Goal: Task Accomplishment & Management: Manage account settings

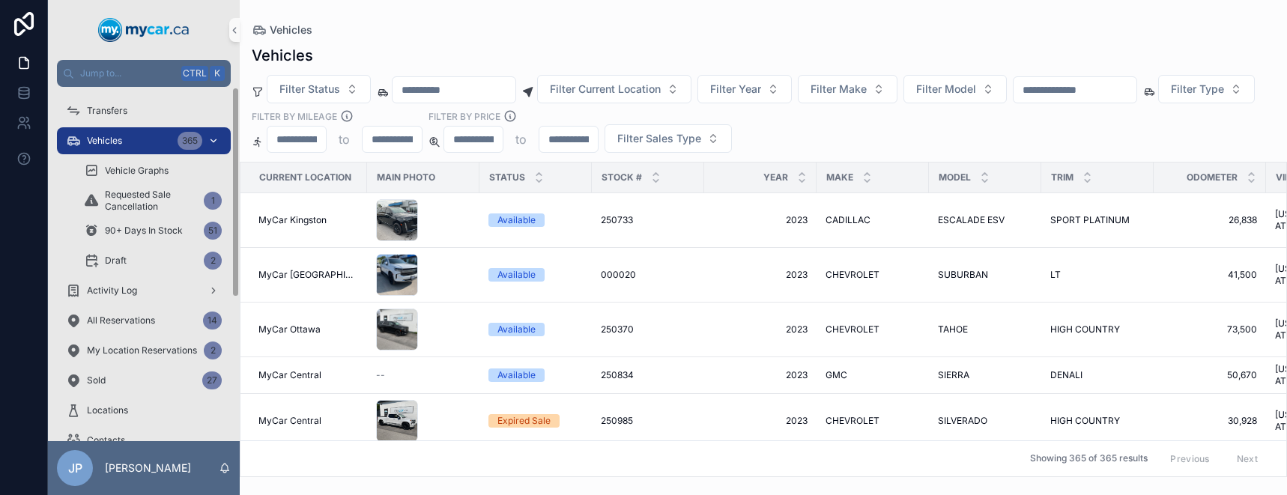
click at [147, 145] on div "Vehicles 365" at bounding box center [144, 141] width 156 height 24
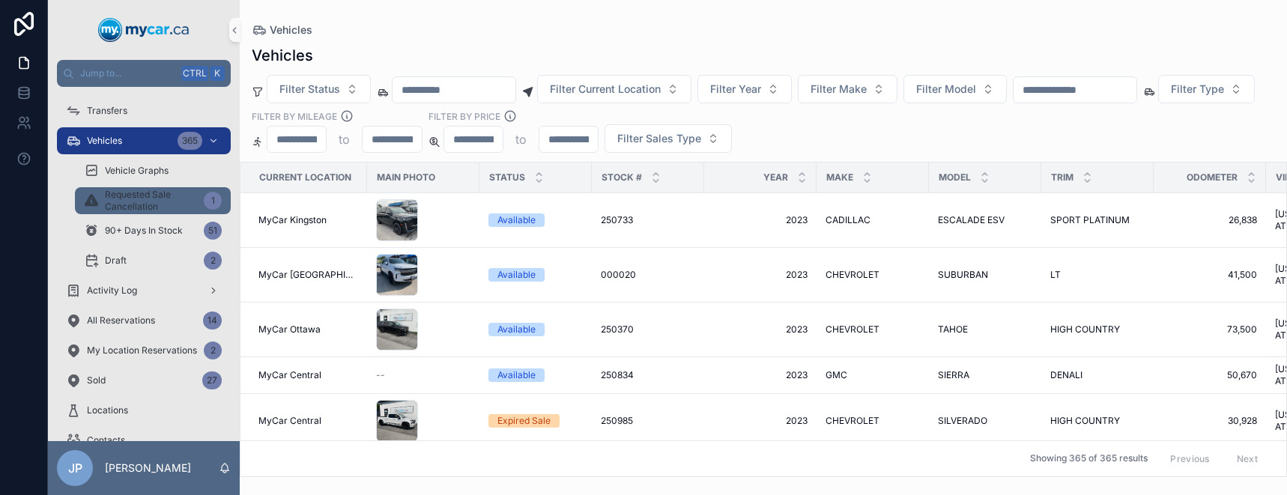
click at [154, 194] on span "Requested Sale Cancellation" at bounding box center [151, 201] width 93 height 24
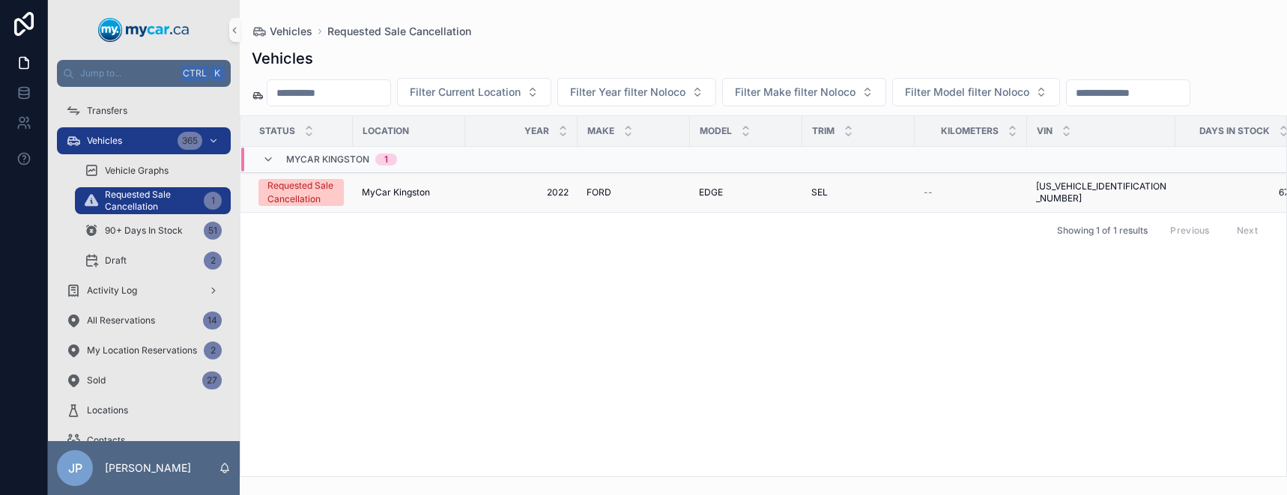
click at [304, 195] on div "Requested Sale Cancellation" at bounding box center [300, 192] width 67 height 27
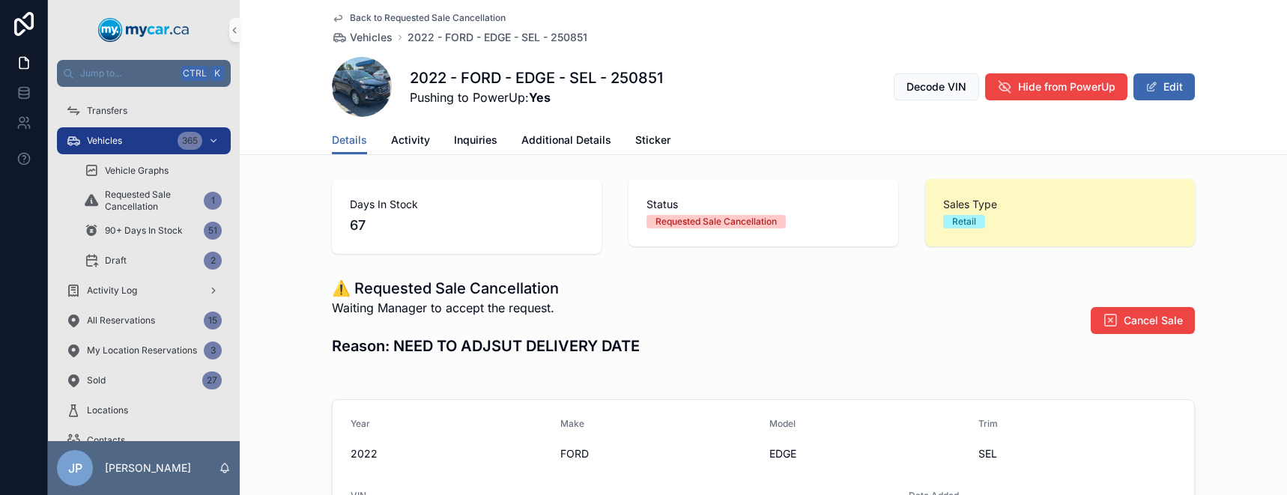
drag, startPoint x: 524, startPoint y: 362, endPoint x: 523, endPoint y: 353, distance: 9.1
click at [523, 353] on div "Waiting Manager to accept the request. Reason: NEED TO ADJSUT DELIVERY DATE" at bounding box center [486, 331] width 308 height 64
click at [350, 13] on span "Back to Requested Sale Cancellation" at bounding box center [428, 18] width 156 height 12
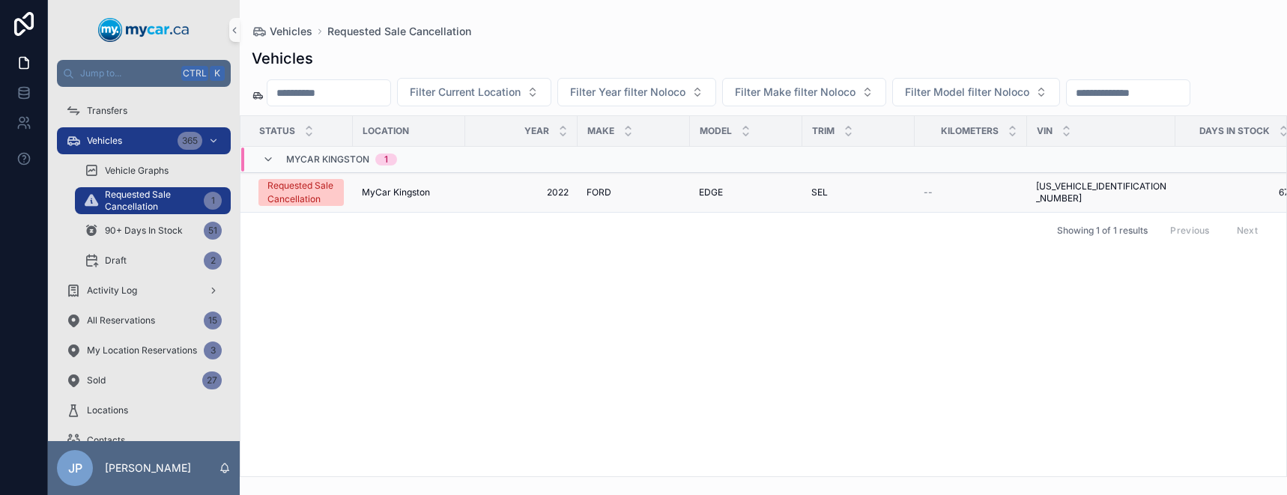
click at [304, 194] on div "Requested Sale Cancellation" at bounding box center [300, 192] width 67 height 27
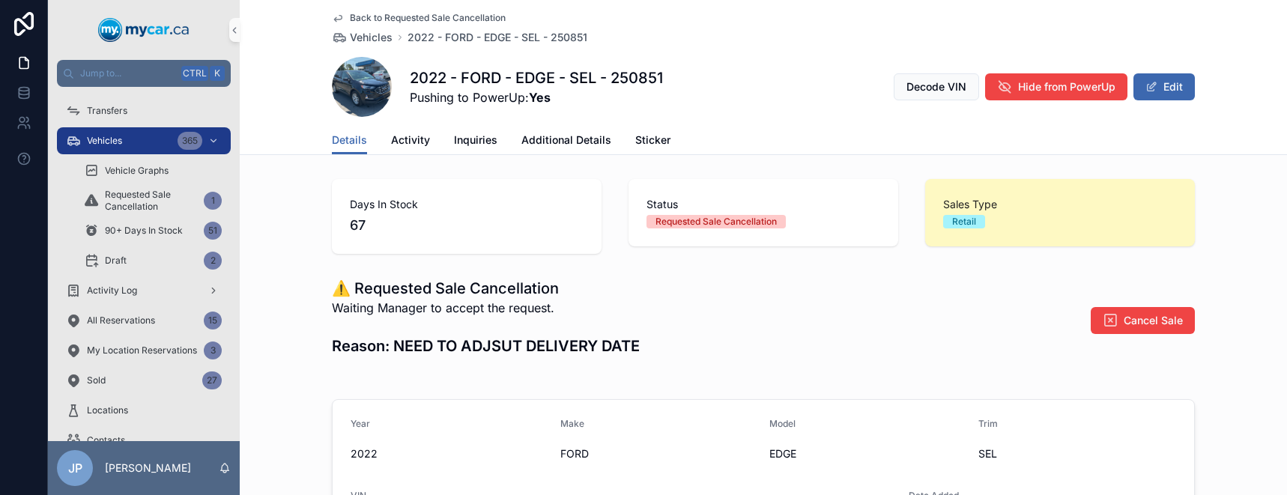
click at [693, 305] on div "⚠️ Requested Sale Cancellation Waiting Manager to accept the request. Reason: N…" at bounding box center [763, 320] width 863 height 85
click at [120, 150] on div "Vehicles 365" at bounding box center [144, 141] width 156 height 24
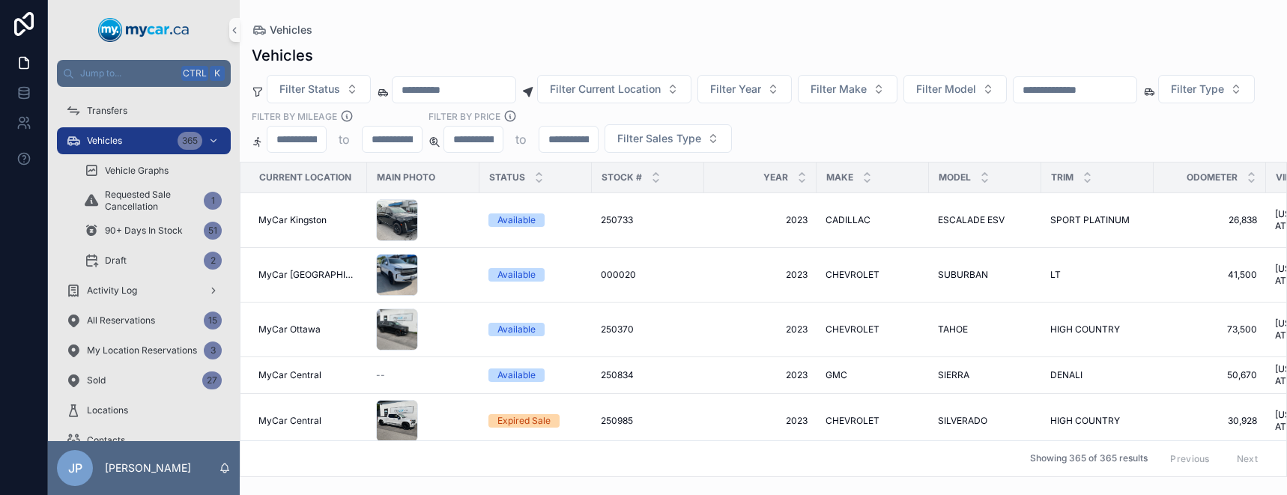
click at [1125, 125] on div "Filter Status Filter Current Location Filter Year Filter Make Filter Model Filt…" at bounding box center [763, 114] width 1047 height 78
click at [1117, 95] on input "scrollable content" at bounding box center [1074, 89] width 123 height 21
click at [1176, 71] on div "Vehicles Filter Status Filter Current Location Filter Year Filter Make Filter M…" at bounding box center [763, 256] width 1047 height 441
drag, startPoint x: 455, startPoint y: 93, endPoint x: 495, endPoint y: 83, distance: 41.6
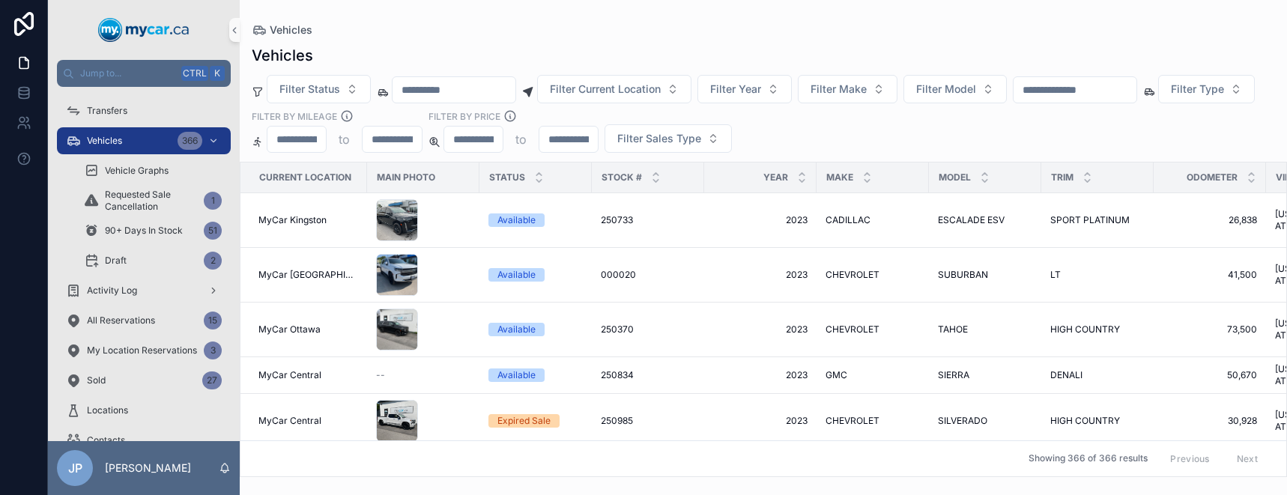
click at [455, 93] on input "scrollable content" at bounding box center [453, 89] width 123 height 21
click at [440, 25] on div "Vehicles" at bounding box center [763, 30] width 1023 height 12
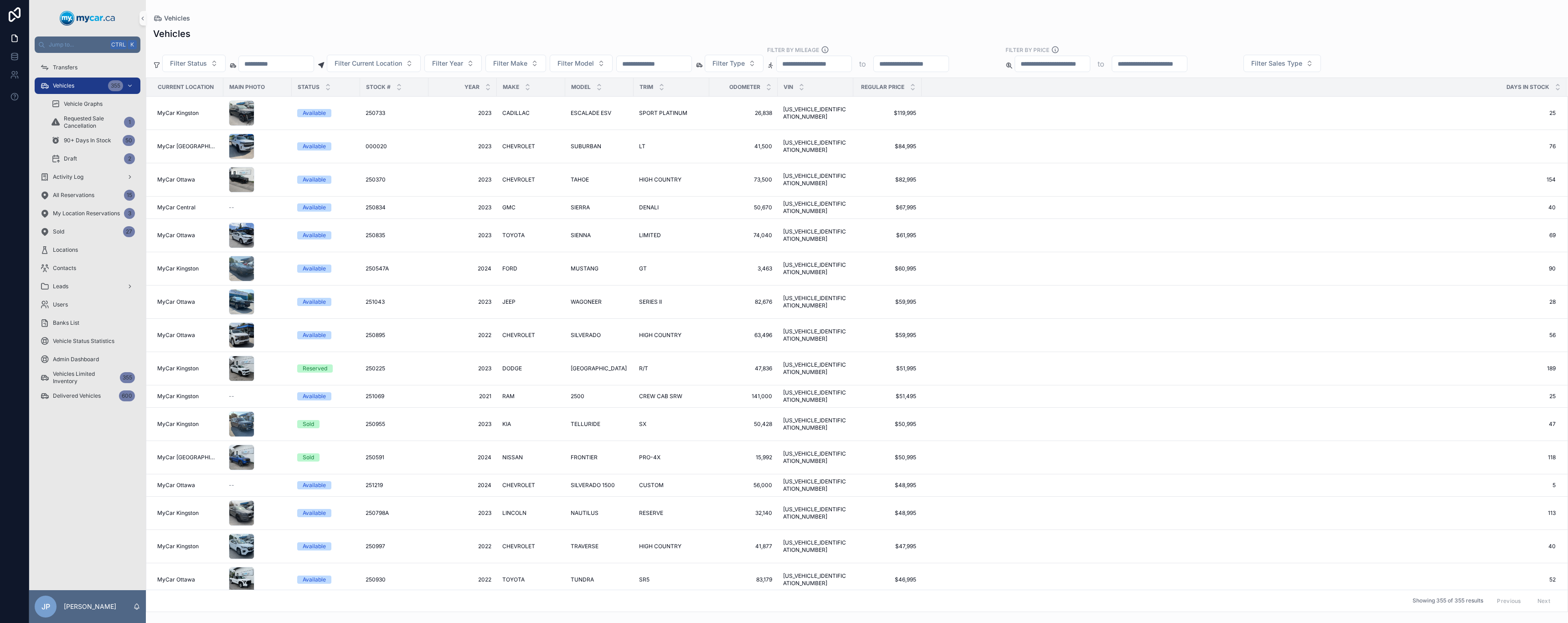
click at [671, 67] on input "scrollable content" at bounding box center [654, 63] width 75 height 13
type input "******"
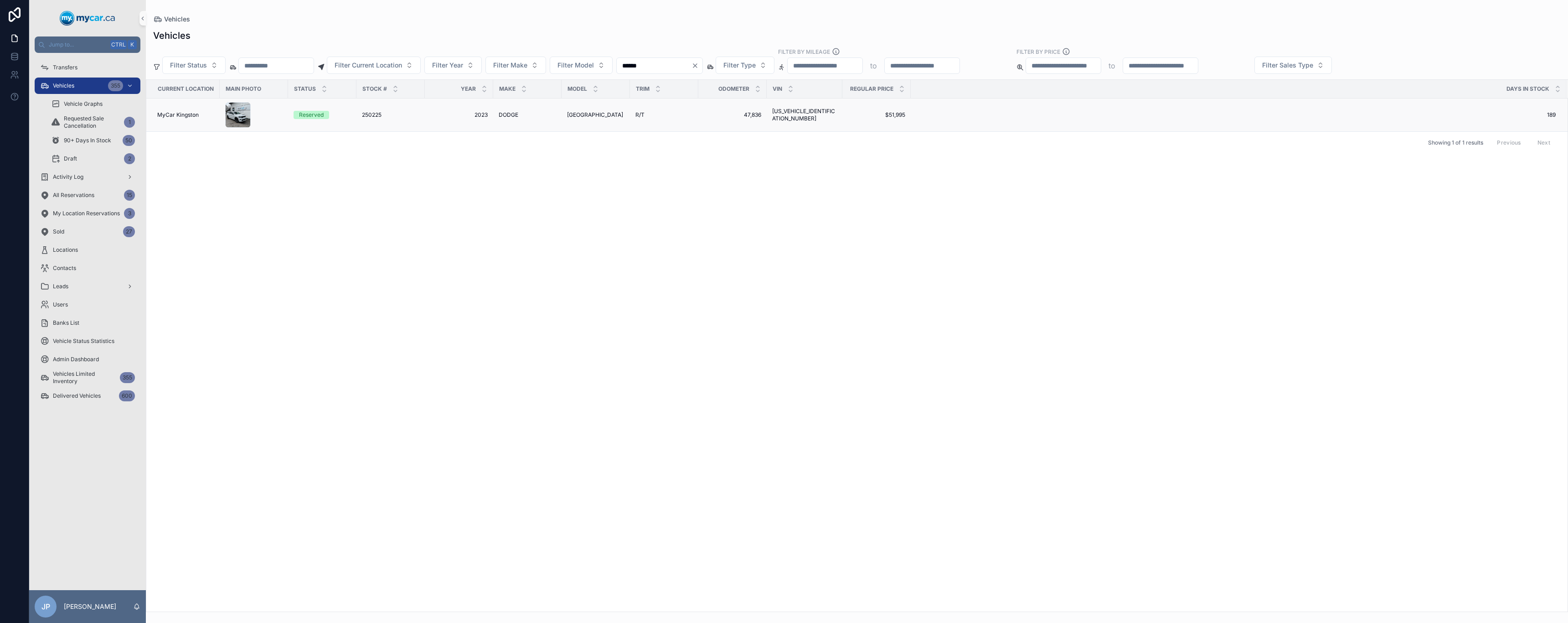
click at [322, 119] on td "Reserved" at bounding box center [322, 115] width 68 height 33
click at [183, 116] on span "MyCar Kingston" at bounding box center [178, 115] width 41 height 7
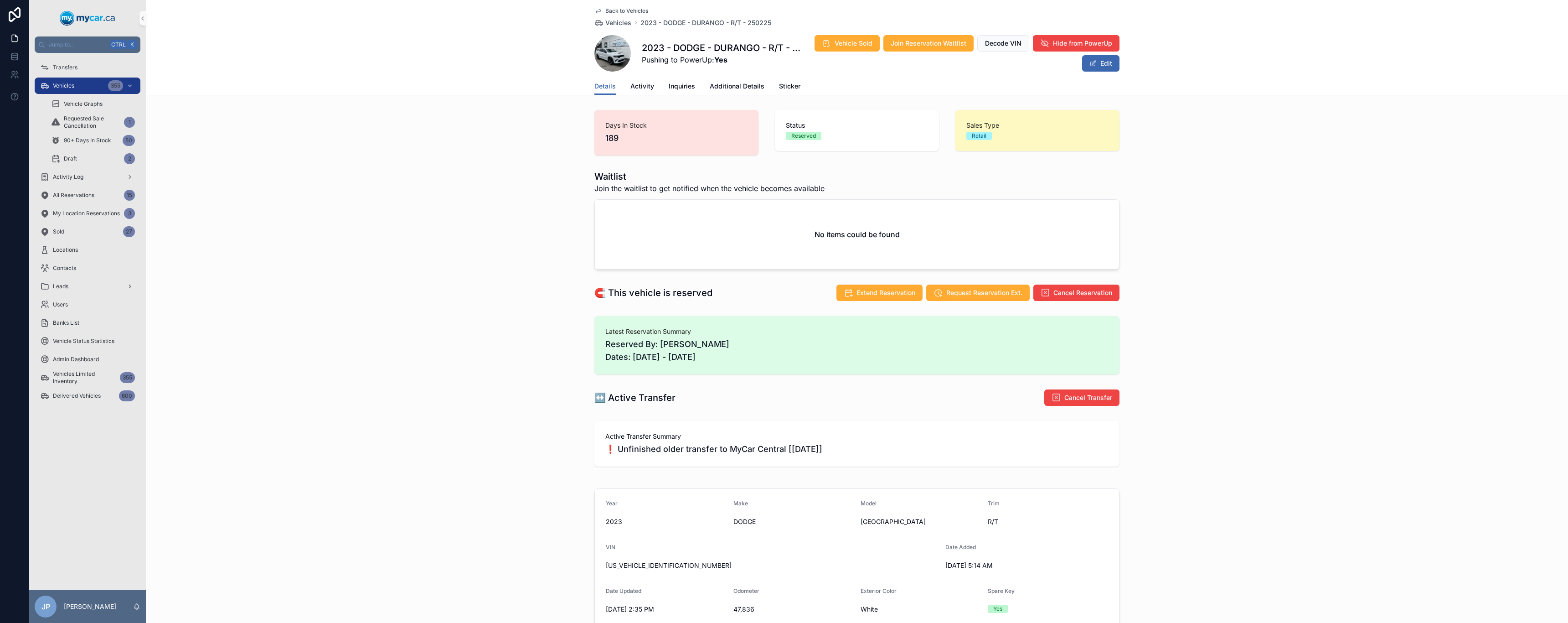
click at [783, 301] on div "Active Transfer Summary ❗ Unfinished older transfer to MyCar Central [[DATE]]" at bounding box center [856, 443] width 503 height 24
click at [783, 301] on span "❗ Unfinished older transfer to MyCar Central [[DATE]]" at bounding box center [856, 449] width 503 height 13
click at [767, 301] on span "Reserved By: [PERSON_NAME] Dates: [DATE] - [DATE]" at bounding box center [856, 351] width 503 height 26
click at [645, 88] on span "Activity" at bounding box center [642, 86] width 24 height 9
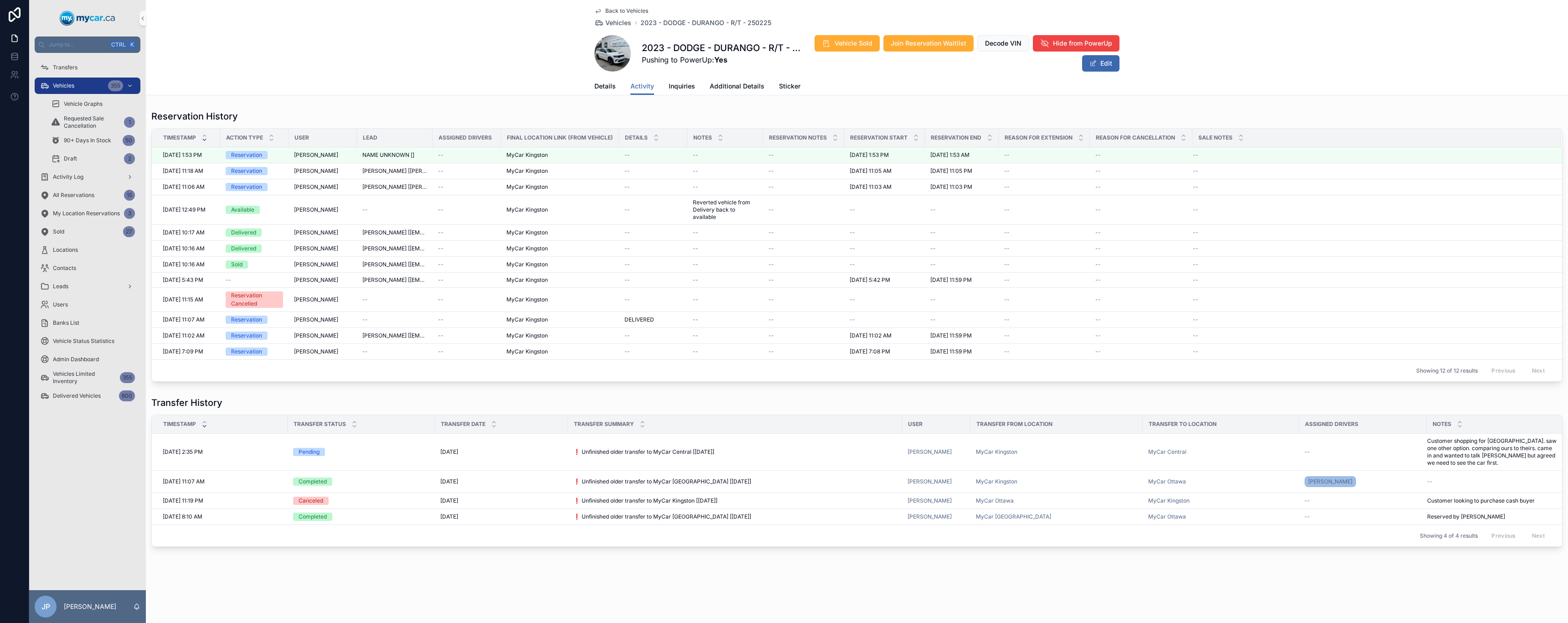
click at [547, 158] on span "MyCar Kingston" at bounding box center [527, 155] width 41 height 7
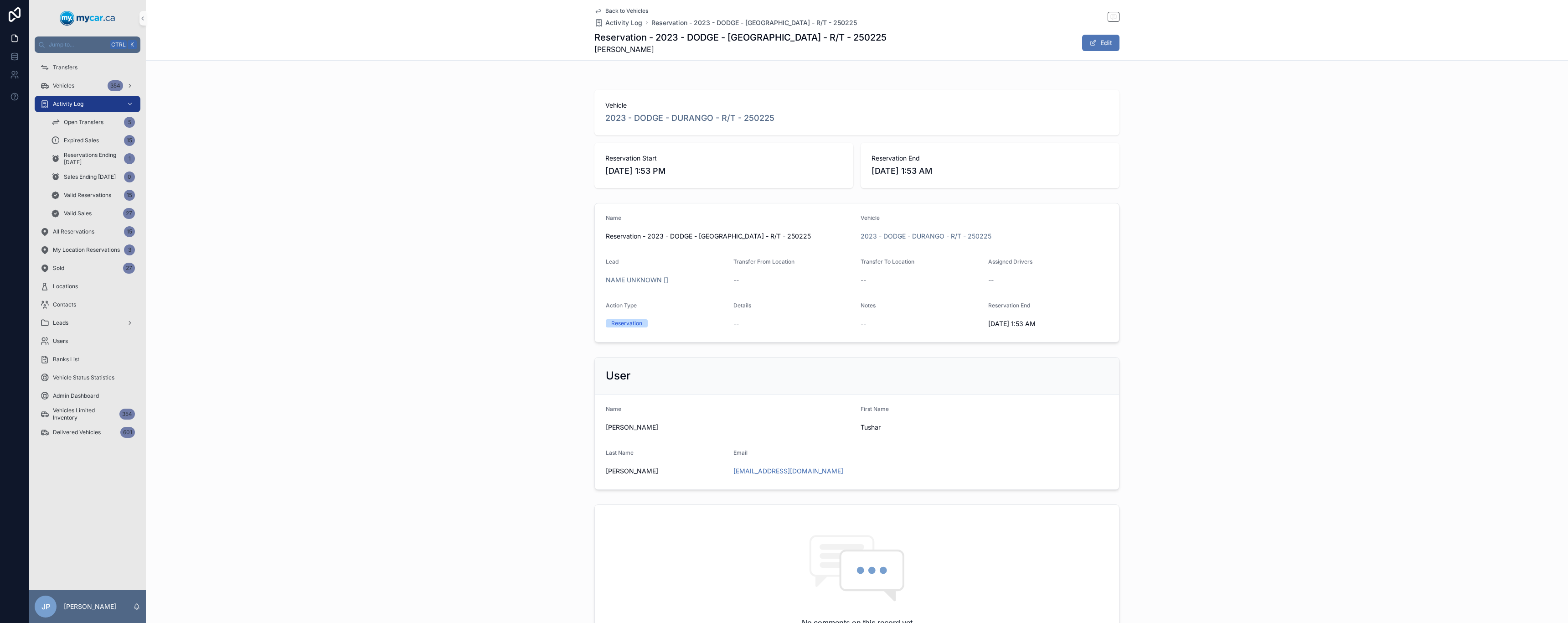
click at [783, 46] on button "Edit" at bounding box center [1101, 43] width 37 height 16
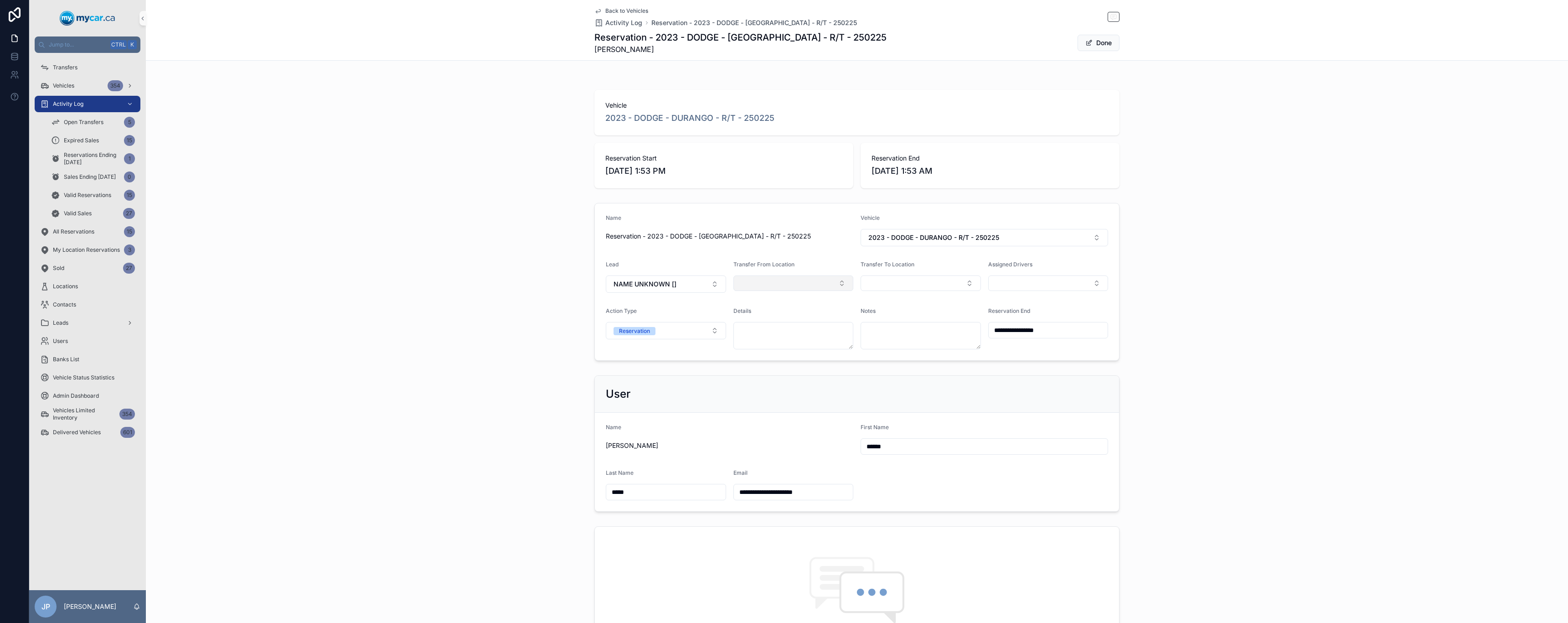
click at [783, 280] on button "Select Button" at bounding box center [794, 283] width 121 height 15
click at [783, 301] on div "MyCar Kingston" at bounding box center [790, 436] width 116 height 15
click at [783, 283] on button "Select Button" at bounding box center [921, 283] width 121 height 15
click at [783, 301] on div "MyCar Ottawa" at bounding box center [917, 392] width 116 height 15
click at [783, 287] on button "Select Button" at bounding box center [1048, 283] width 121 height 15
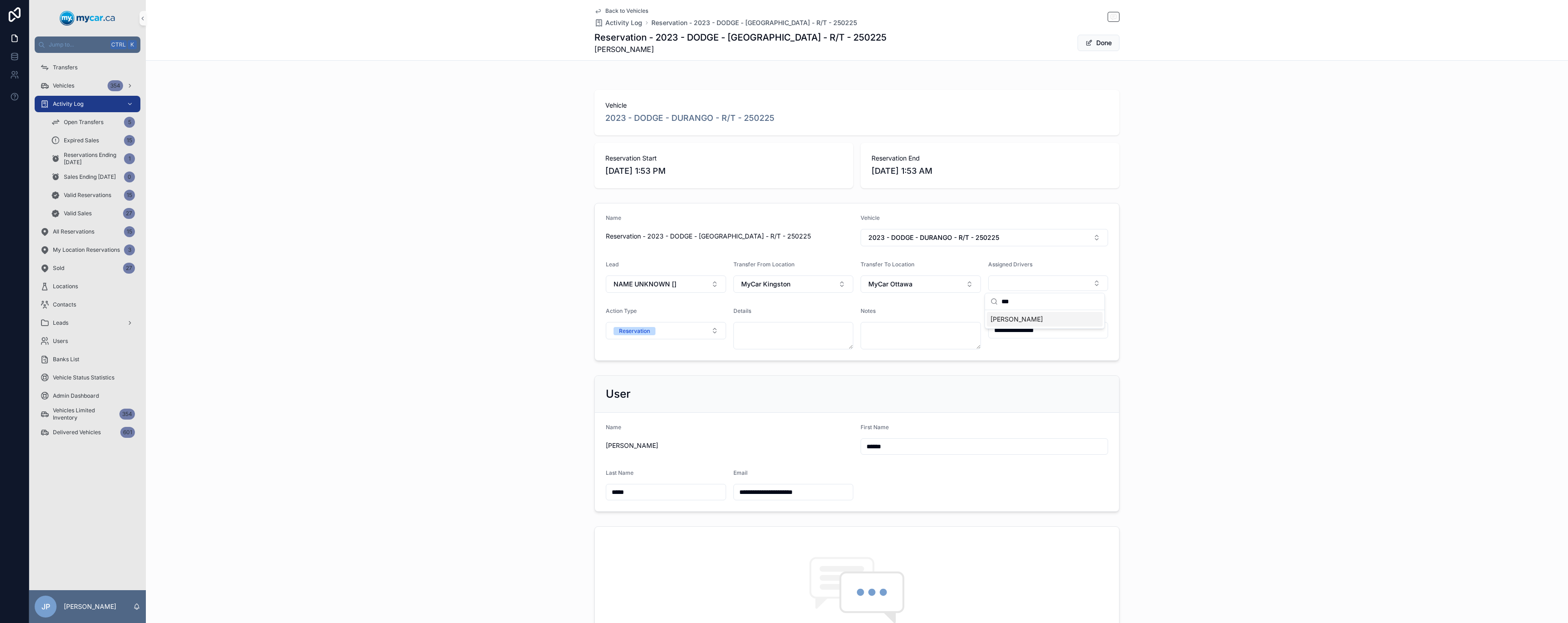
type input "***"
click at [783, 301] on span "[PERSON_NAME]" at bounding box center [1017, 319] width 52 height 9
click at [783, 301] on div "Details" at bounding box center [794, 314] width 121 height 11
click at [783, 47] on button "Done" at bounding box center [1098, 43] width 42 height 16
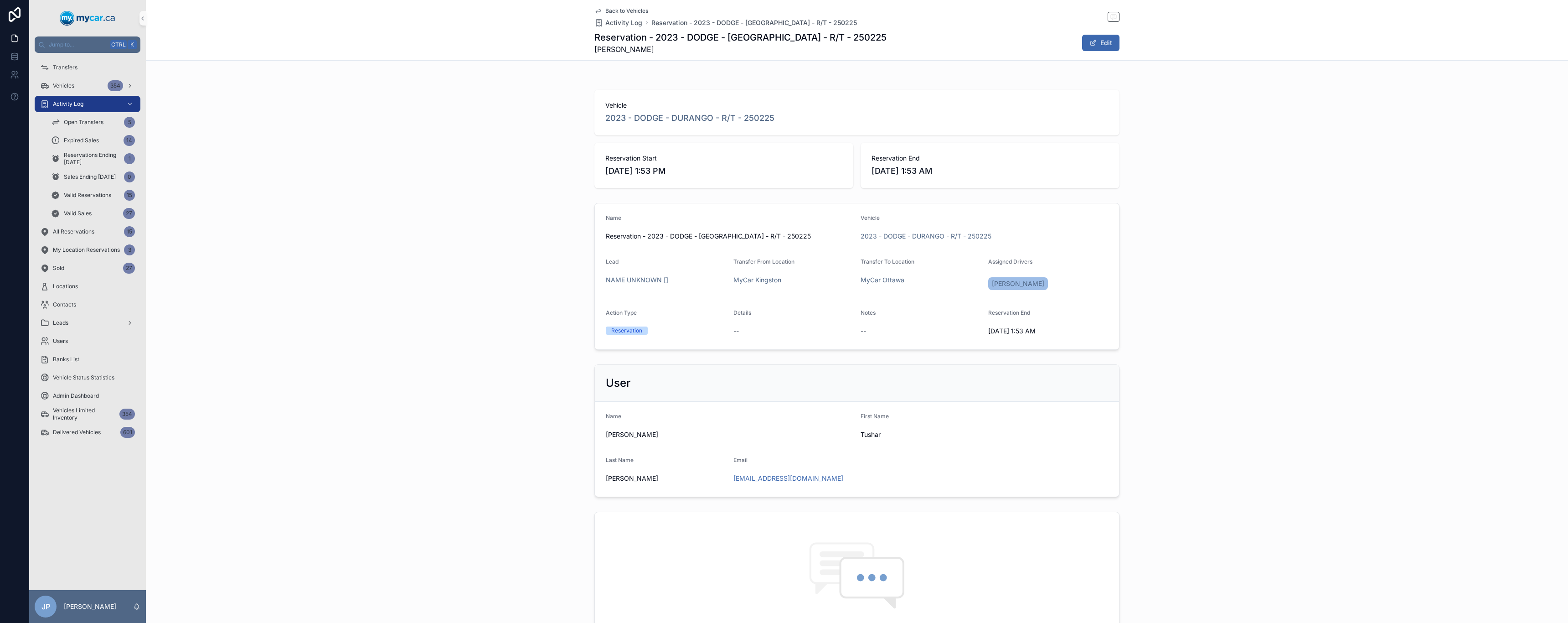
click at [625, 8] on span "Back to Vehicles" at bounding box center [626, 11] width 43 height 7
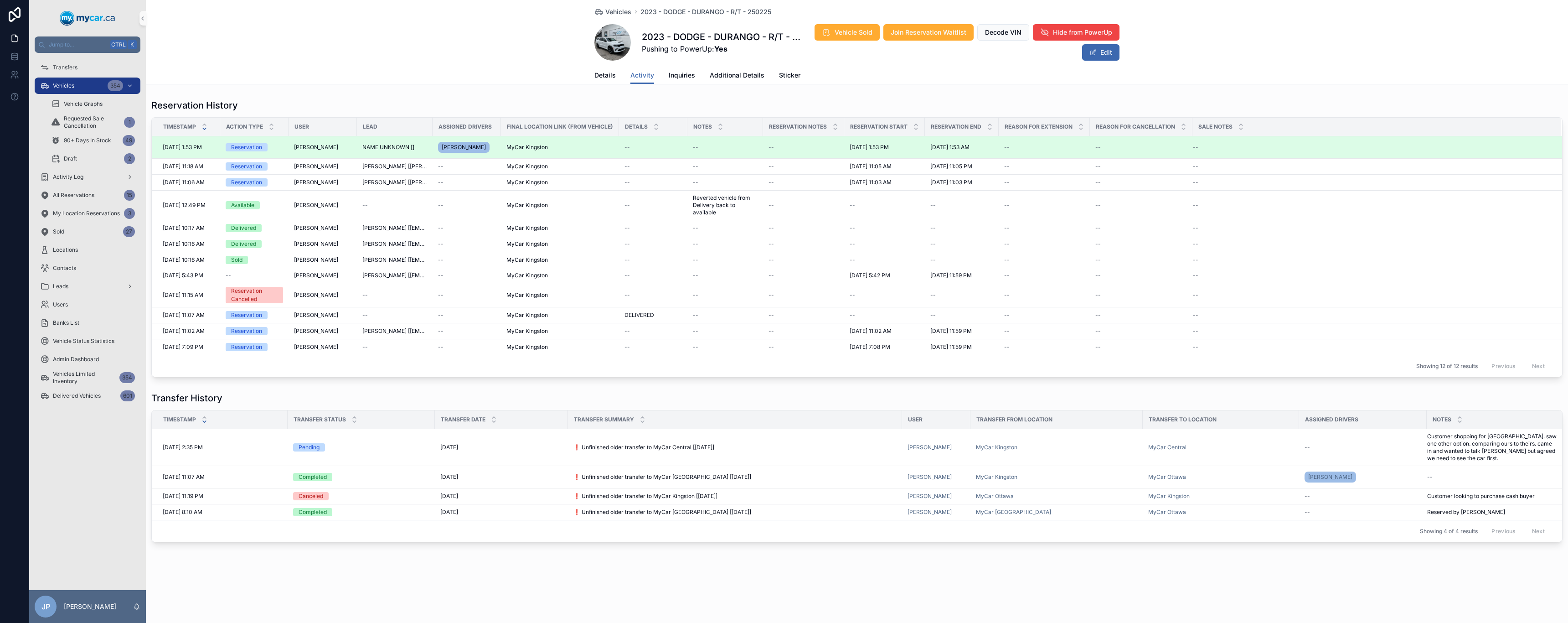
click at [457, 144] on span "[PERSON_NAME]" at bounding box center [464, 147] width 44 height 7
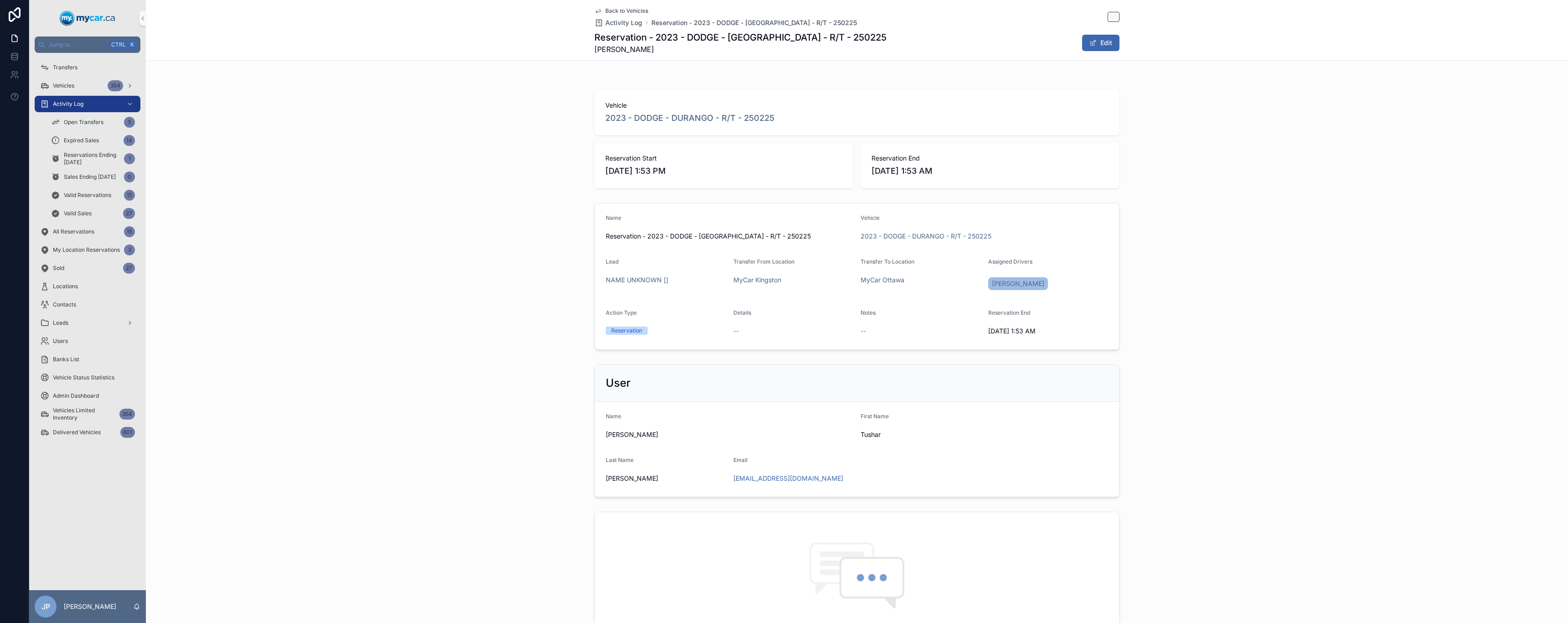
click at [612, 9] on span "Back to Vehicles" at bounding box center [626, 11] width 43 height 7
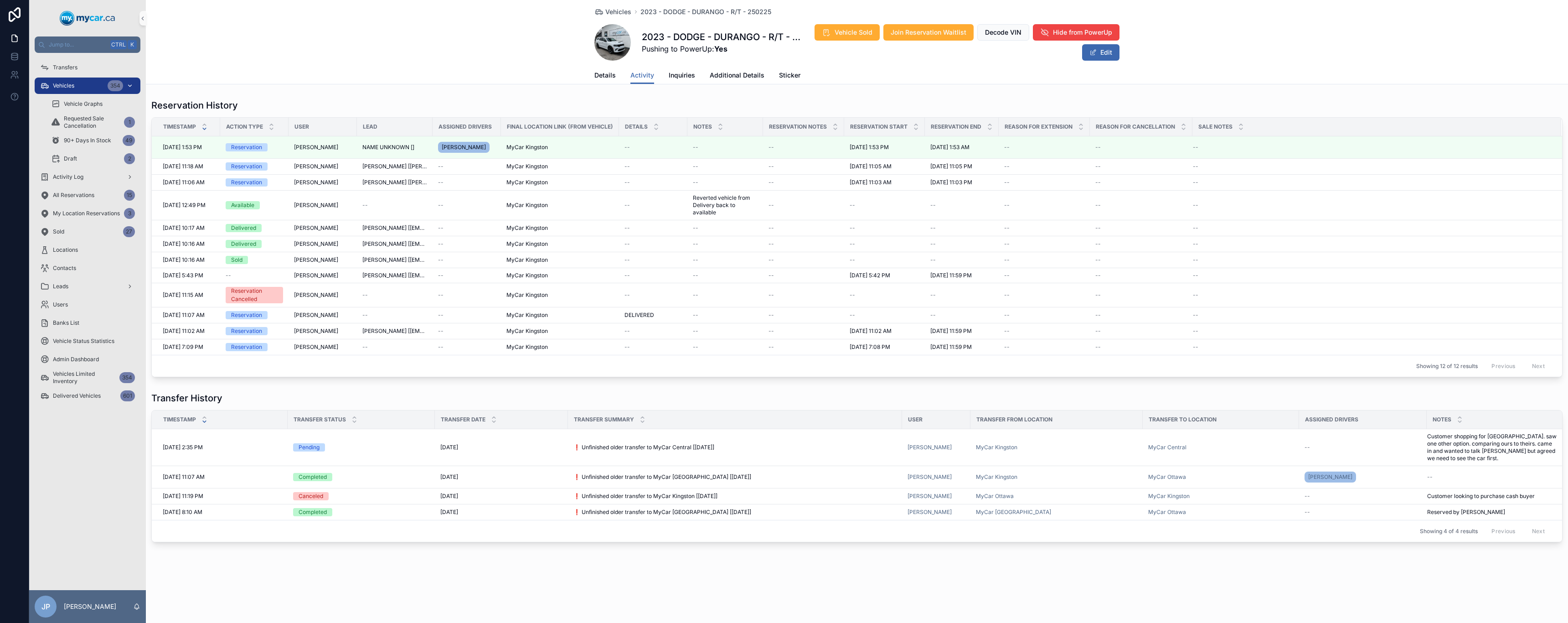
click at [60, 81] on div "Vehicles 354" at bounding box center [88, 86] width 95 height 15
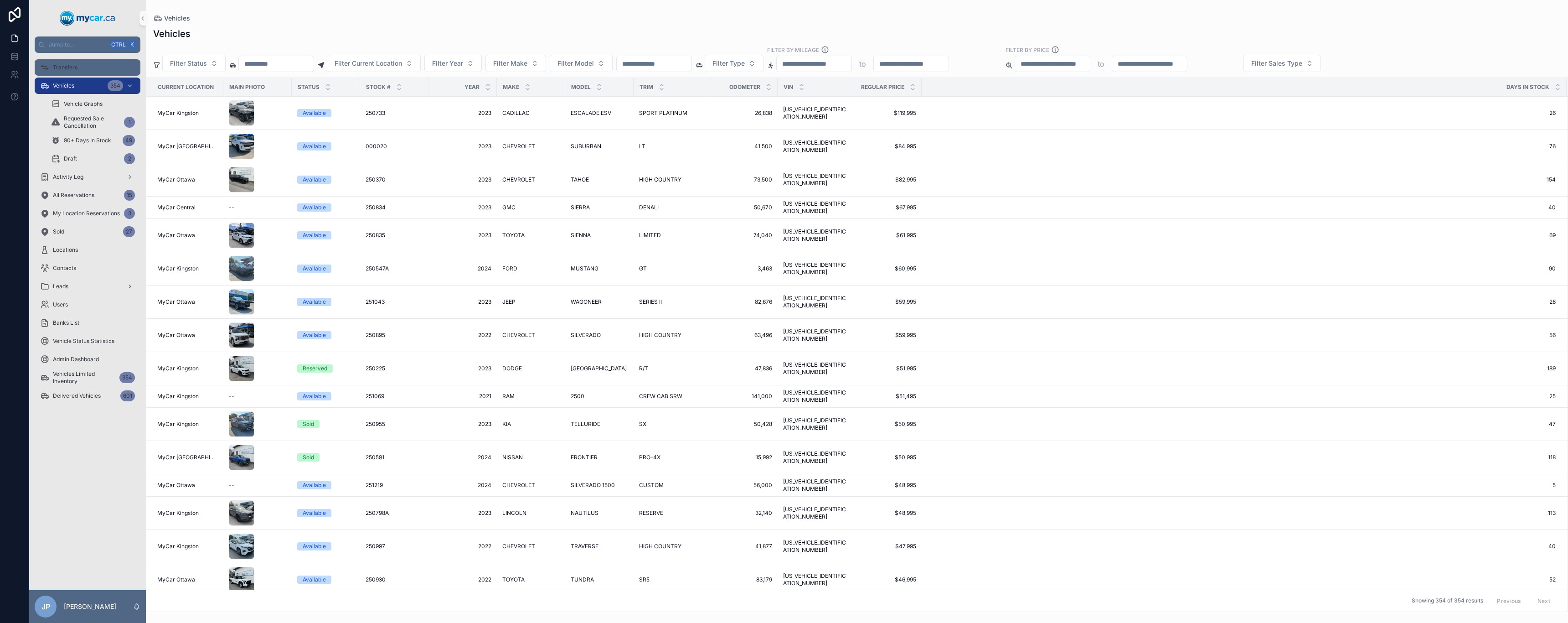
click at [77, 68] on span "Transfers" at bounding box center [65, 68] width 24 height 7
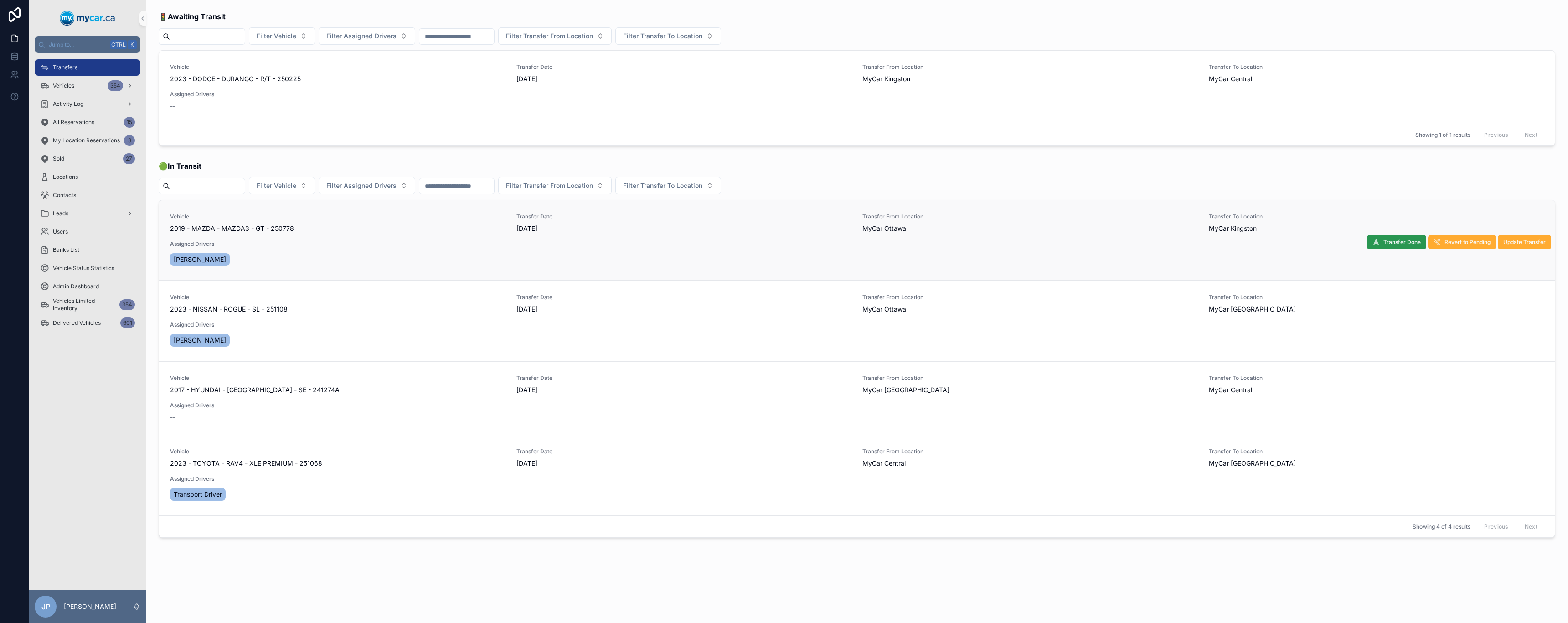
click at [783, 237] on button "Transfer Done" at bounding box center [1396, 242] width 59 height 15
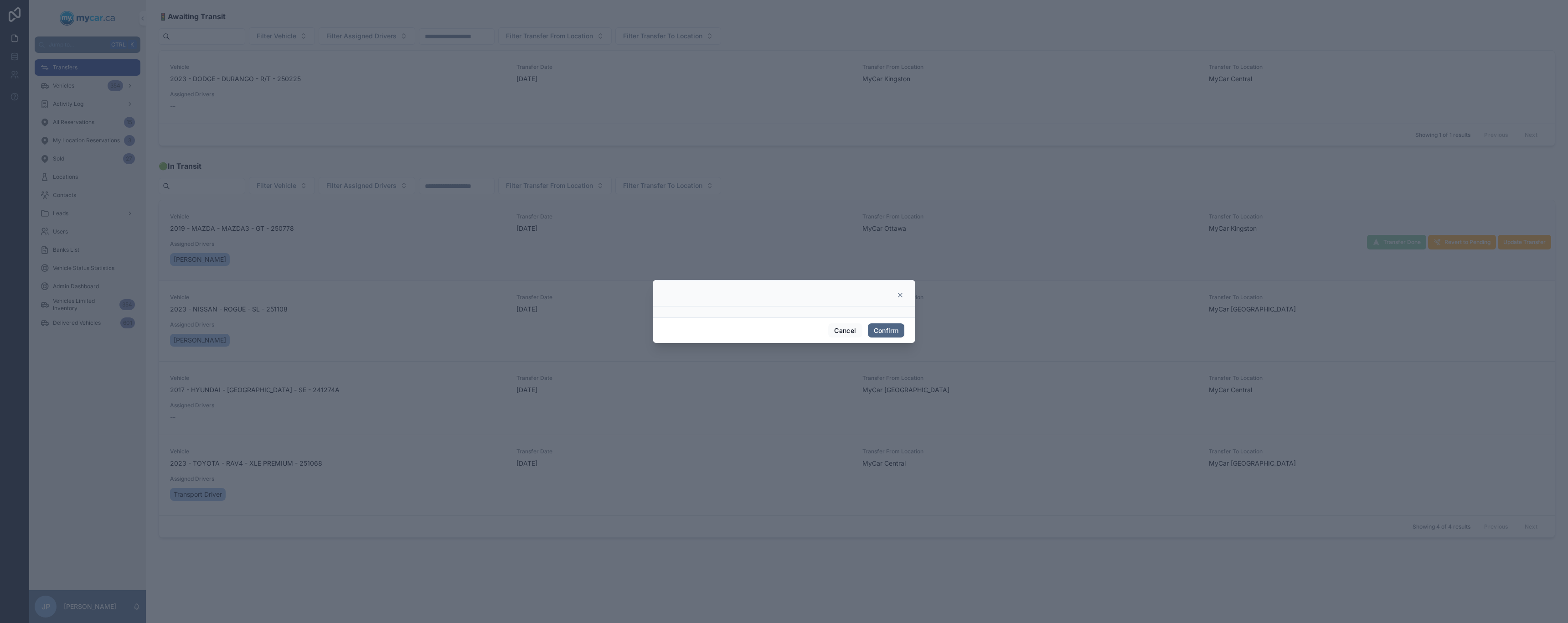
click at [783, 301] on button "Confirm" at bounding box center [886, 331] width 37 height 15
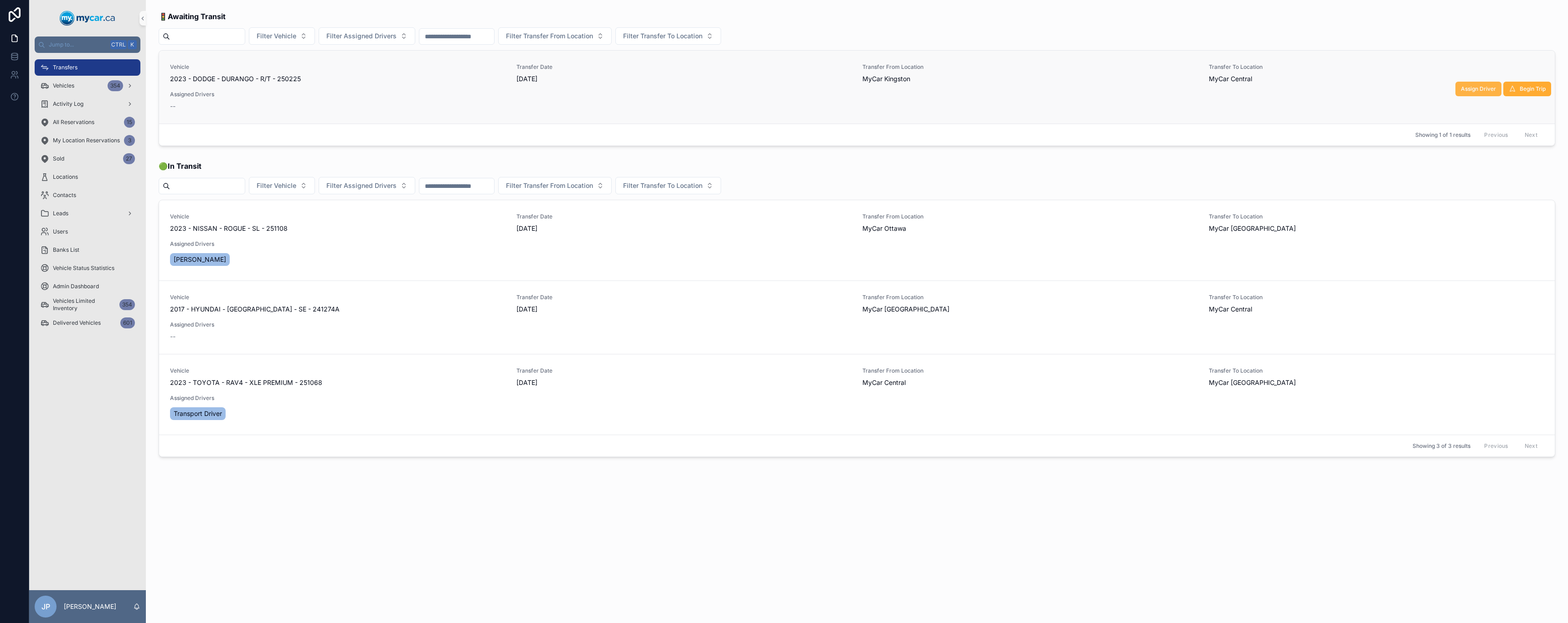
click at [783, 90] on span "Assign Driver" at bounding box center [1479, 89] width 35 height 7
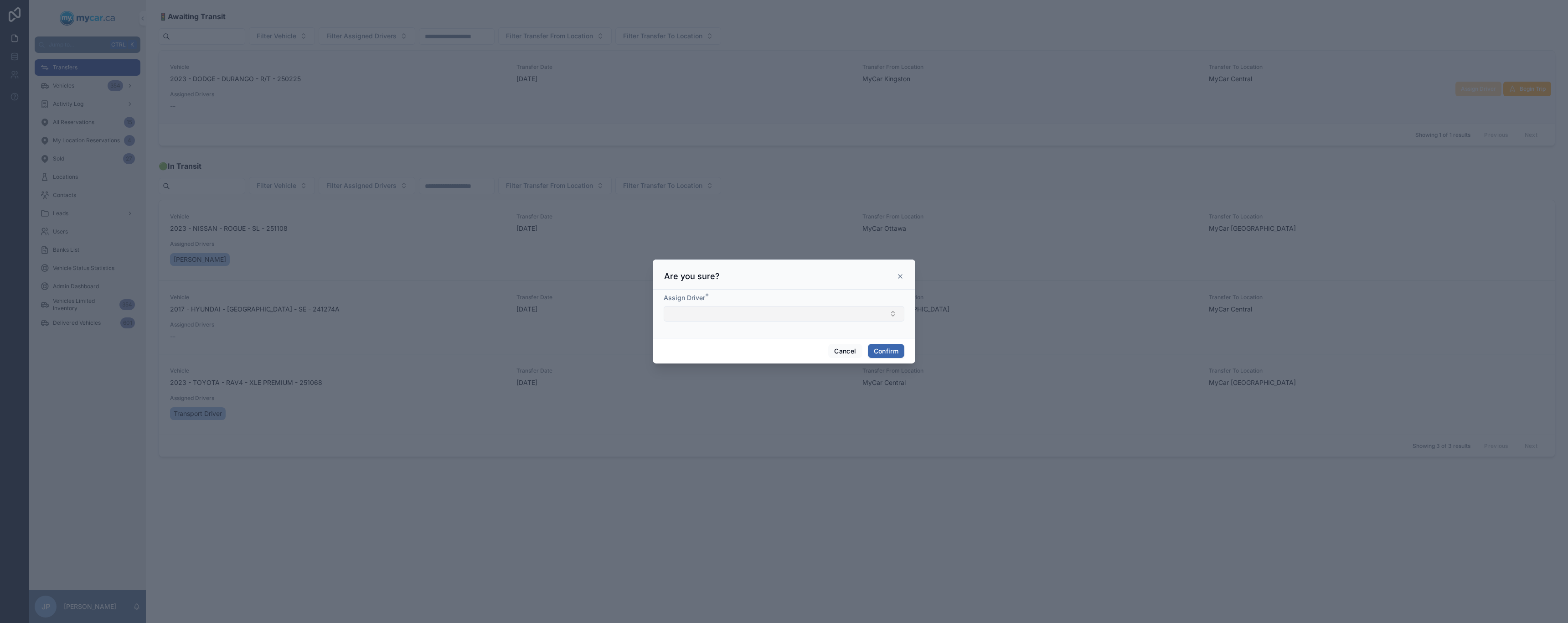
click at [783, 301] on button "Select Button" at bounding box center [783, 313] width 240 height 15
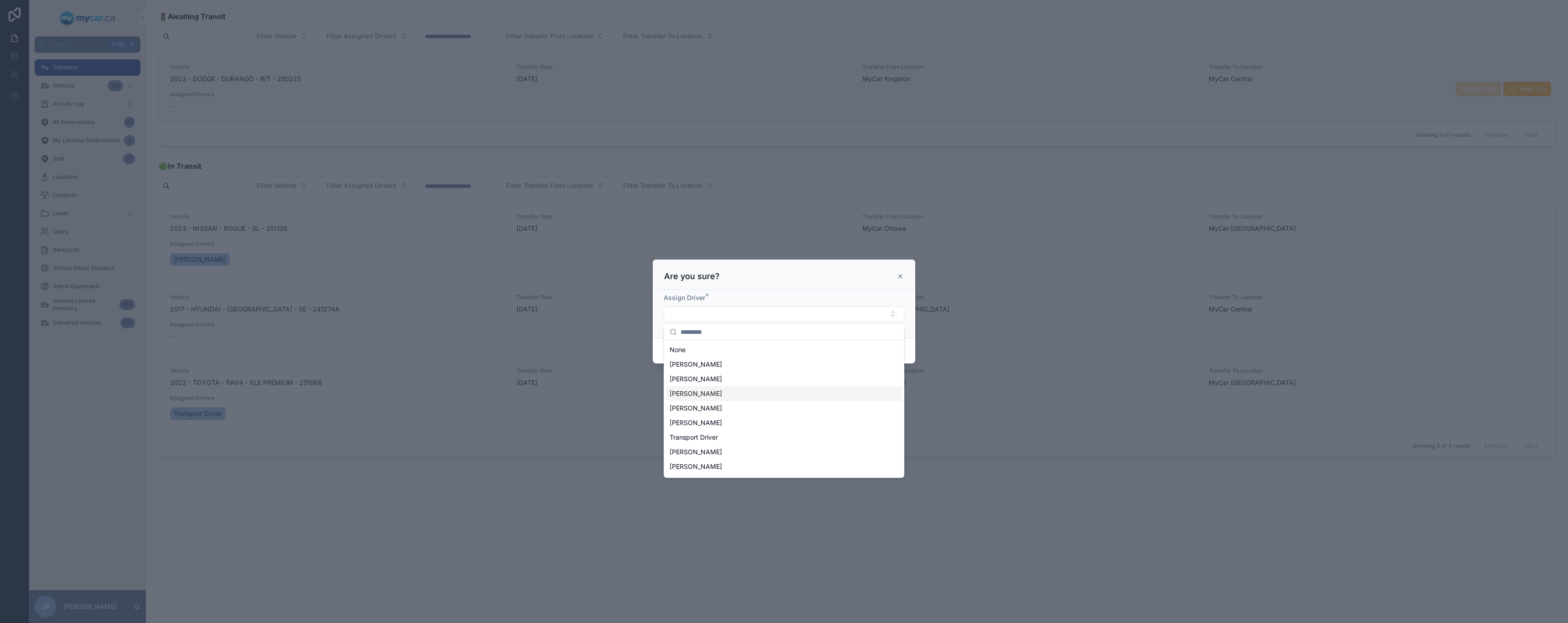
click at [771, 301] on div "[PERSON_NAME]" at bounding box center [784, 393] width 236 height 15
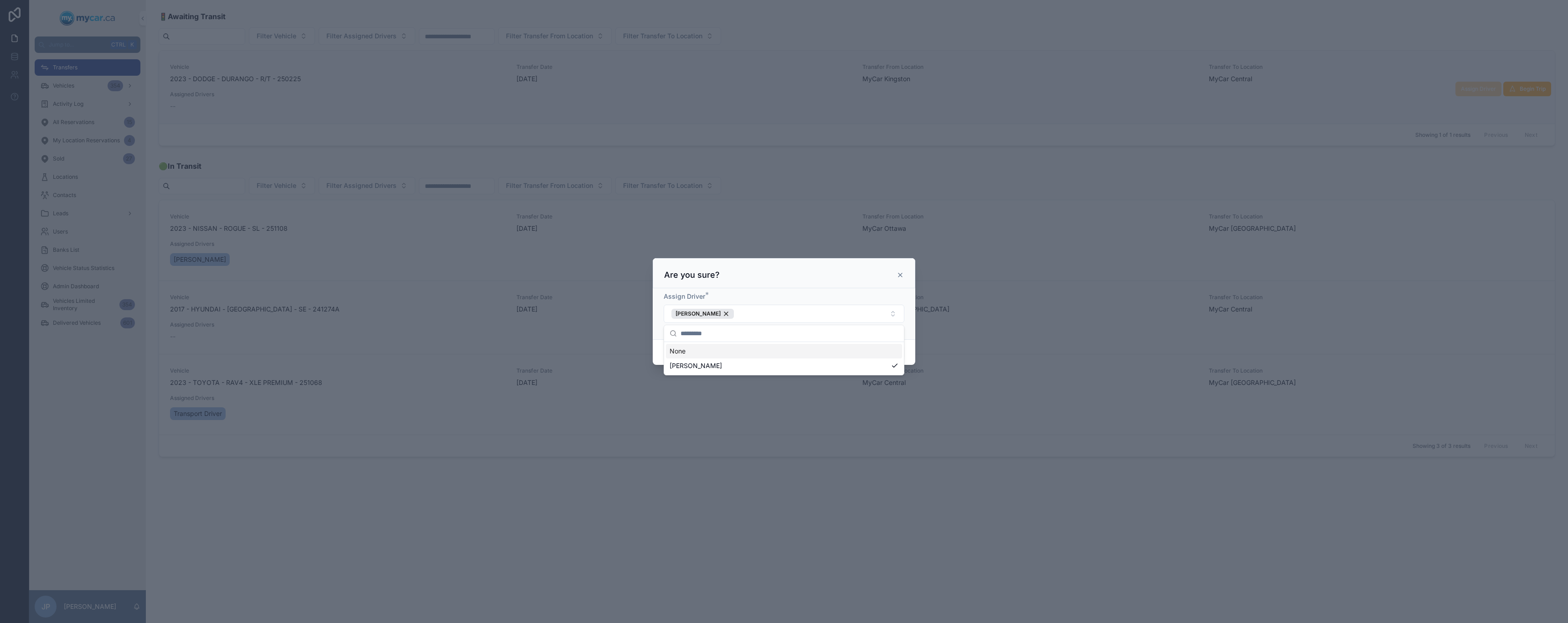
click at [783, 237] on div at bounding box center [784, 311] width 1568 height 623
click at [783, 301] on button "Confirm" at bounding box center [886, 353] width 37 height 15
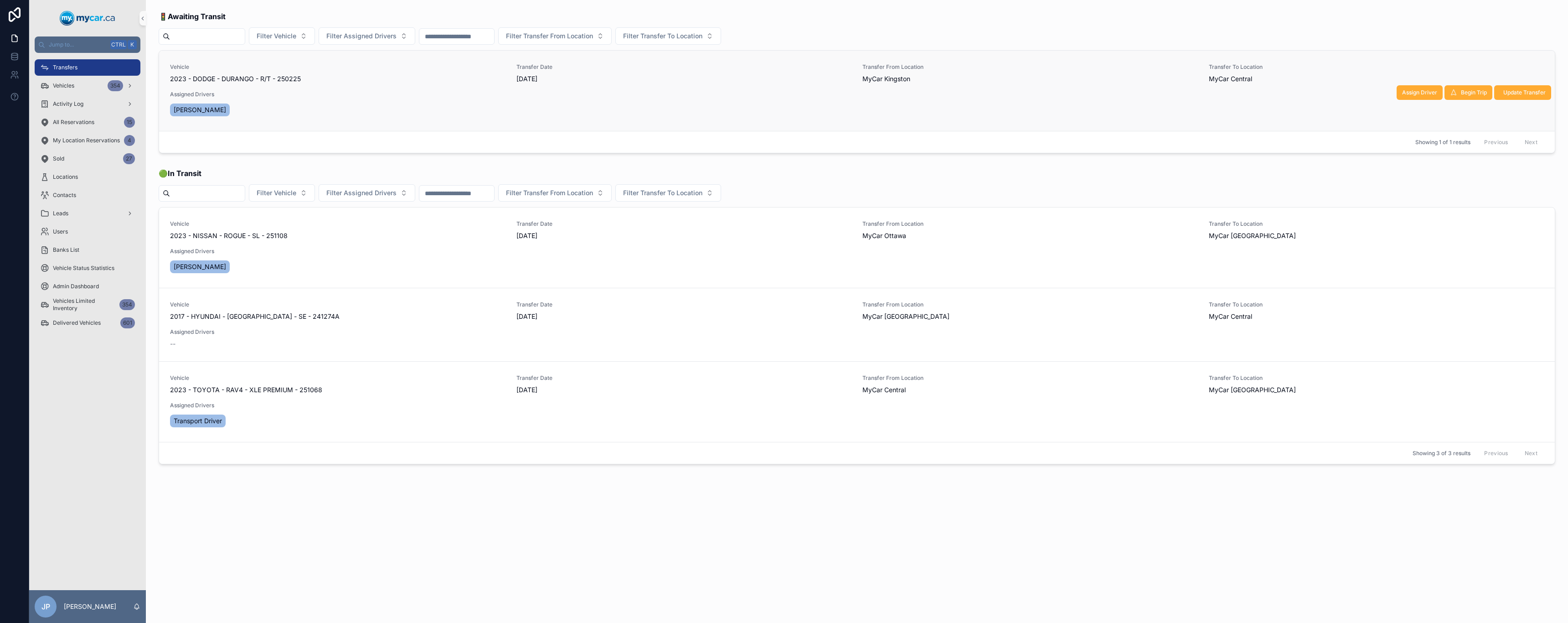
click at [783, 72] on div "Transfer From Location [GEOGRAPHIC_DATA] [GEOGRAPHIC_DATA]" at bounding box center [1030, 73] width 335 height 20
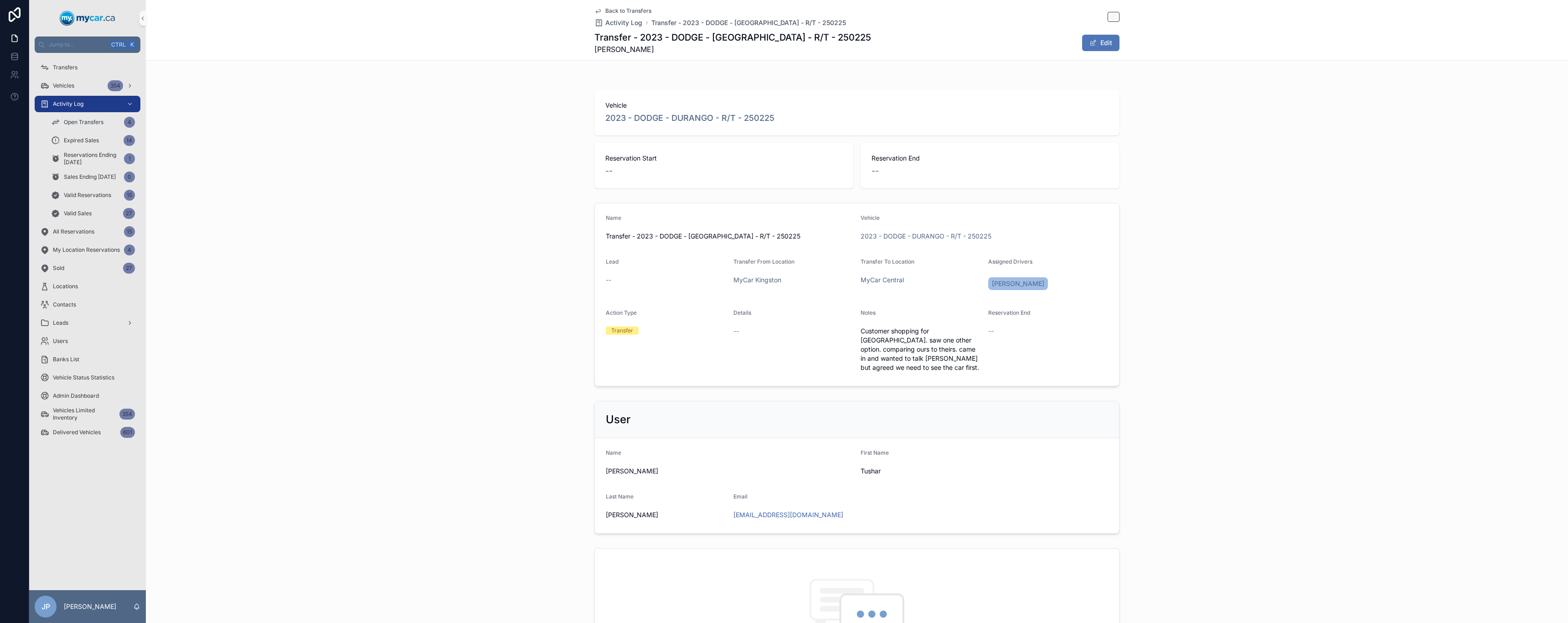
click at [783, 44] on span "scrollable content" at bounding box center [1093, 43] width 7 height 7
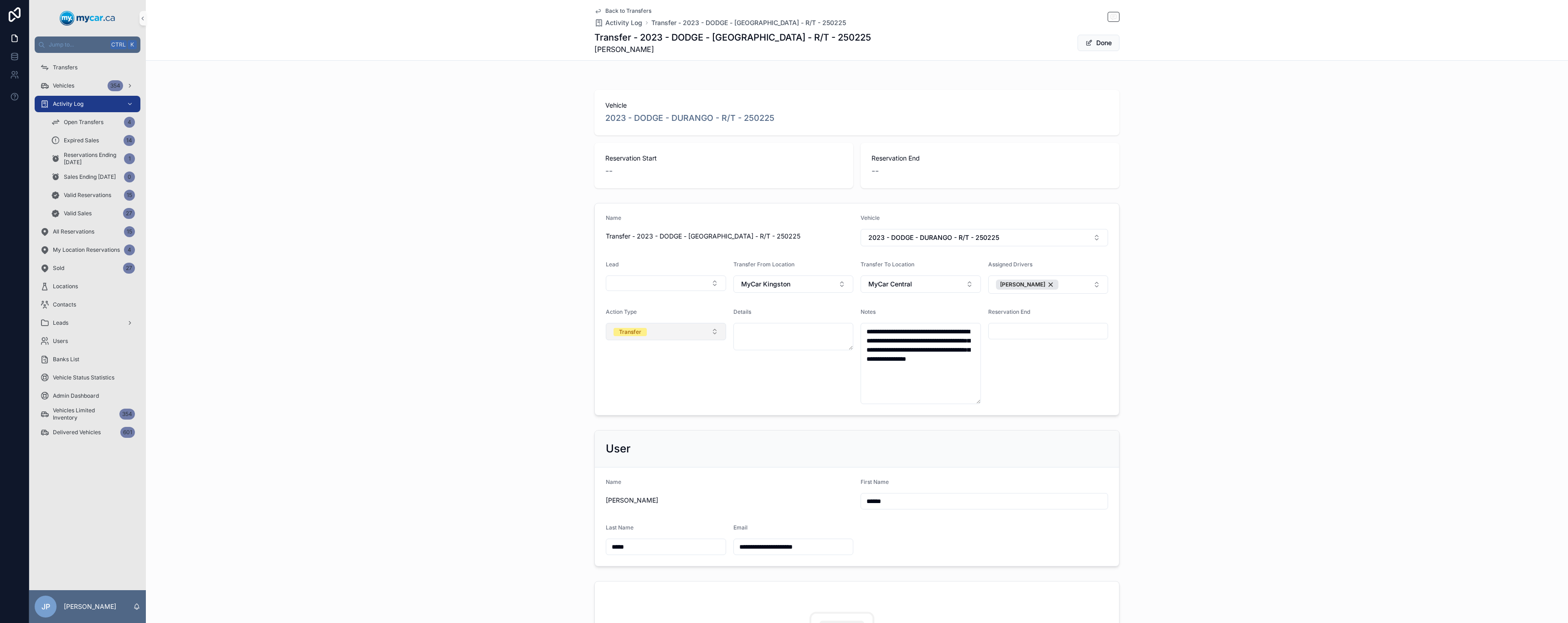
click at [706, 301] on button "Transfer" at bounding box center [666, 331] width 121 height 17
click at [659, 301] on div "Delivered" at bounding box center [663, 423] width 116 height 13
click at [723, 301] on form "**********" at bounding box center [856, 309] width 524 height 211
click at [783, 41] on button "Done" at bounding box center [1098, 43] width 42 height 16
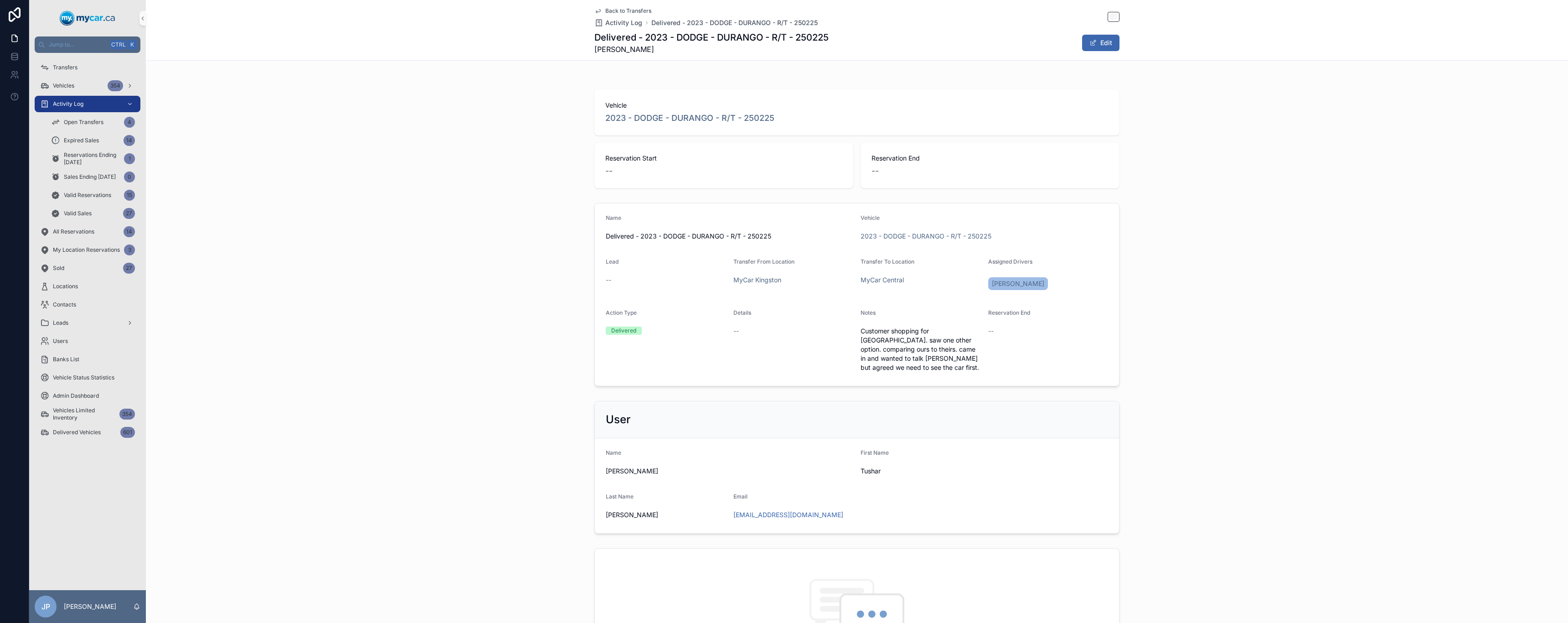
click at [629, 10] on span "Back to Transfers" at bounding box center [628, 11] width 46 height 7
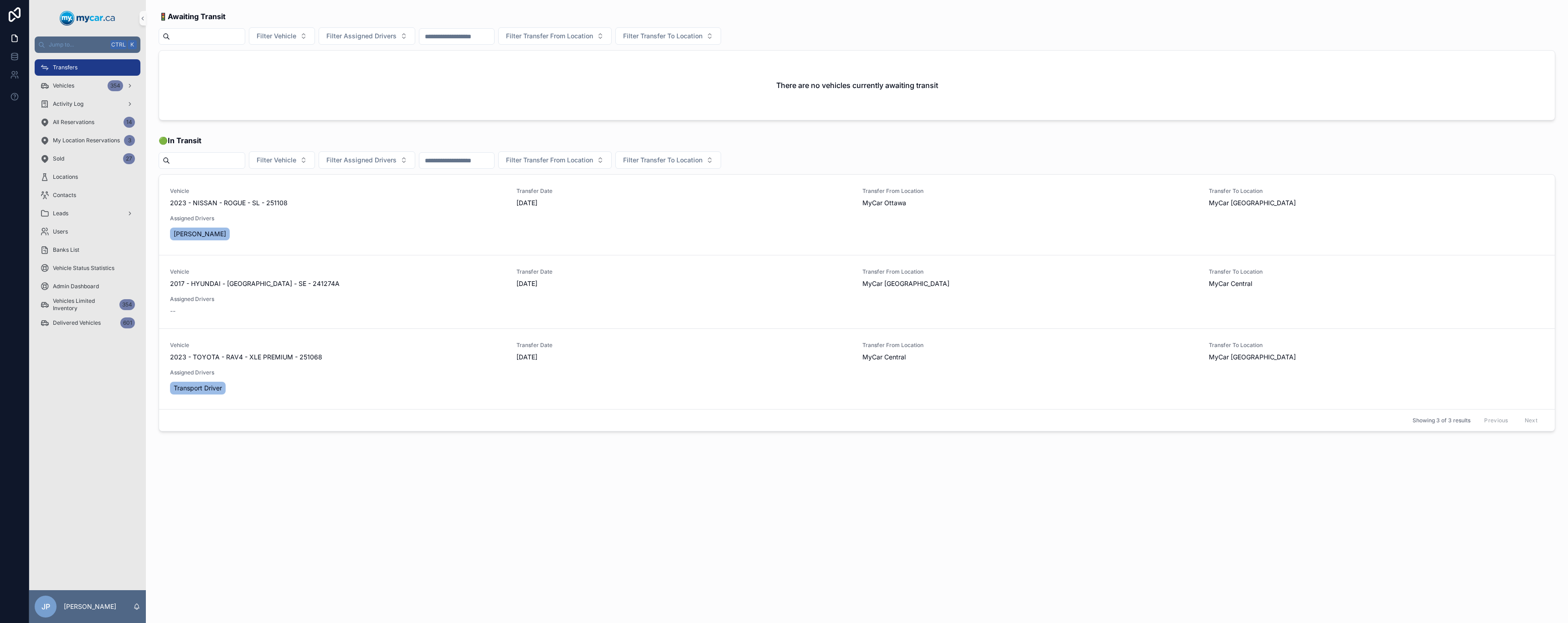
click at [125, 28] on div "scrollable content" at bounding box center [88, 18] width 117 height 37
click at [55, 99] on div "Activity Log" at bounding box center [88, 104] width 95 height 15
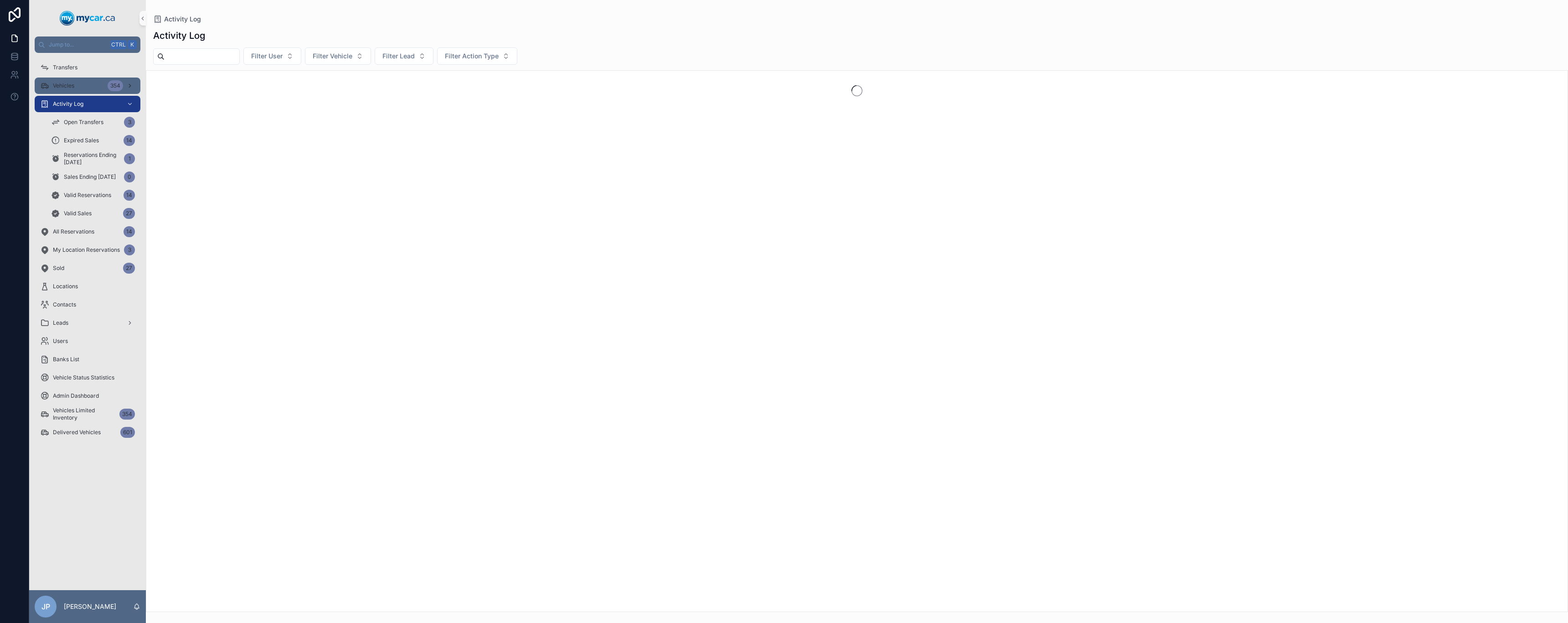
click at [57, 90] on div "Vehicles 354" at bounding box center [88, 86] width 95 height 15
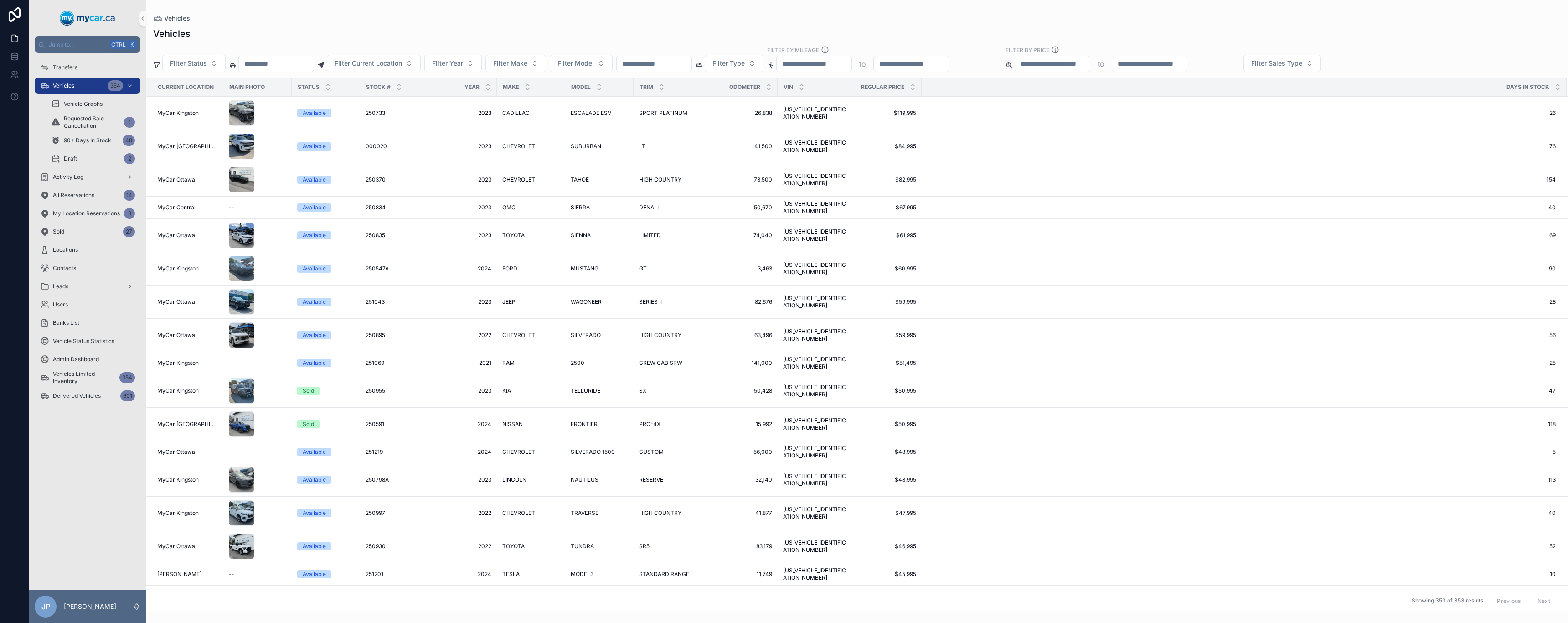
click at [679, 63] on input "scrollable content" at bounding box center [654, 63] width 75 height 13
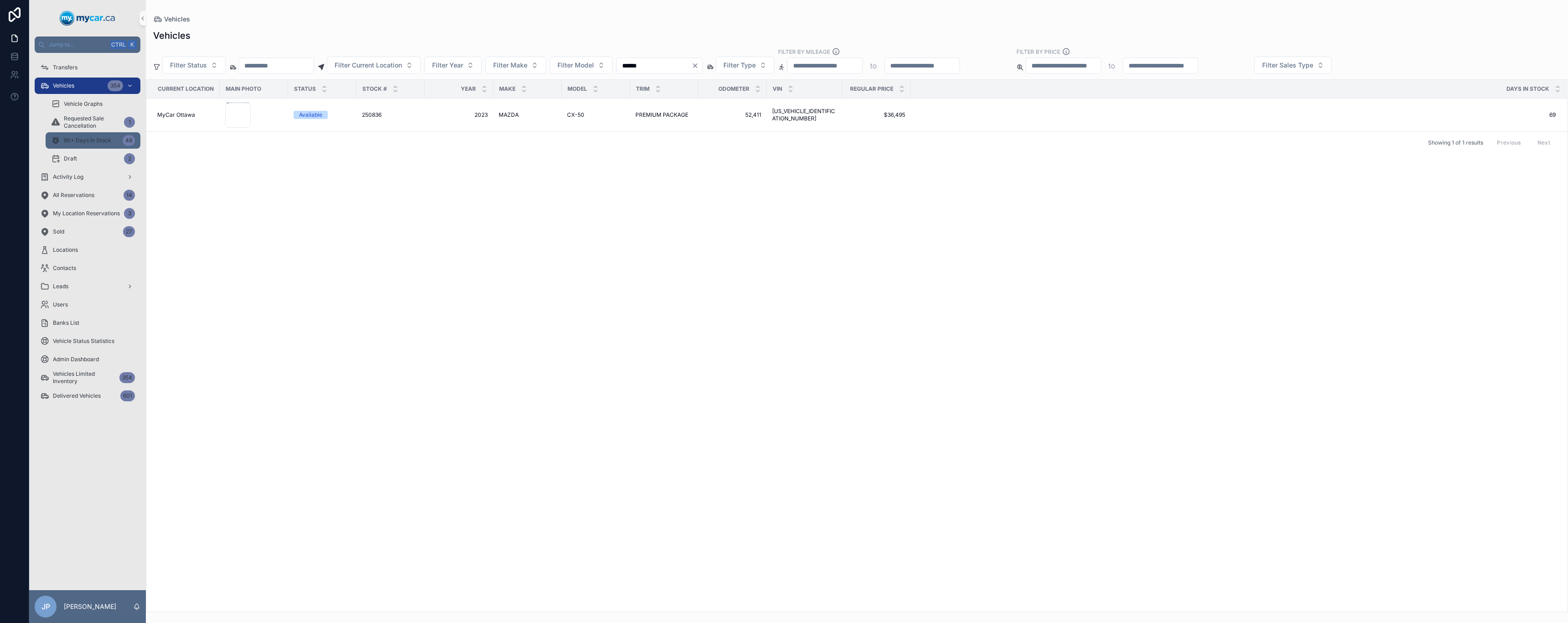
type input "******"
click at [116, 139] on div "90+ Days In Stock 48" at bounding box center [93, 141] width 84 height 15
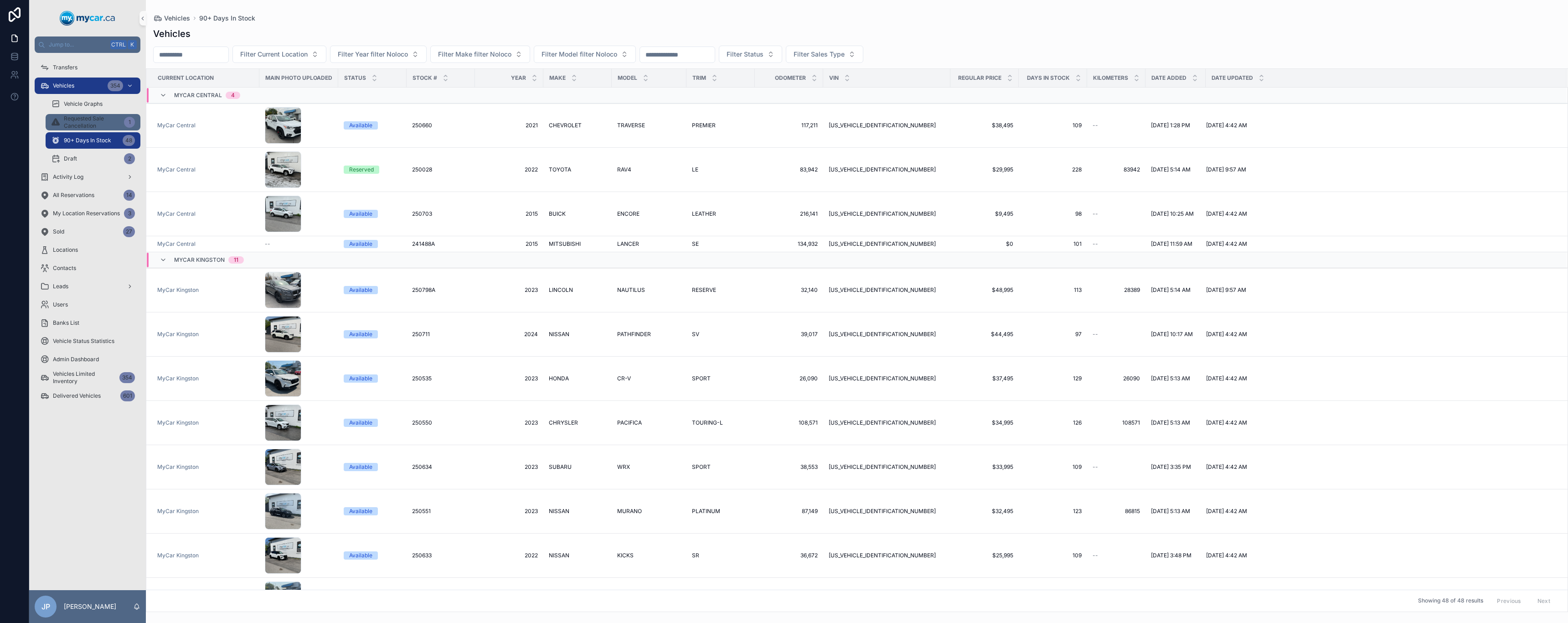
click at [92, 120] on span "Requested Sale Cancellation" at bounding box center [92, 122] width 57 height 15
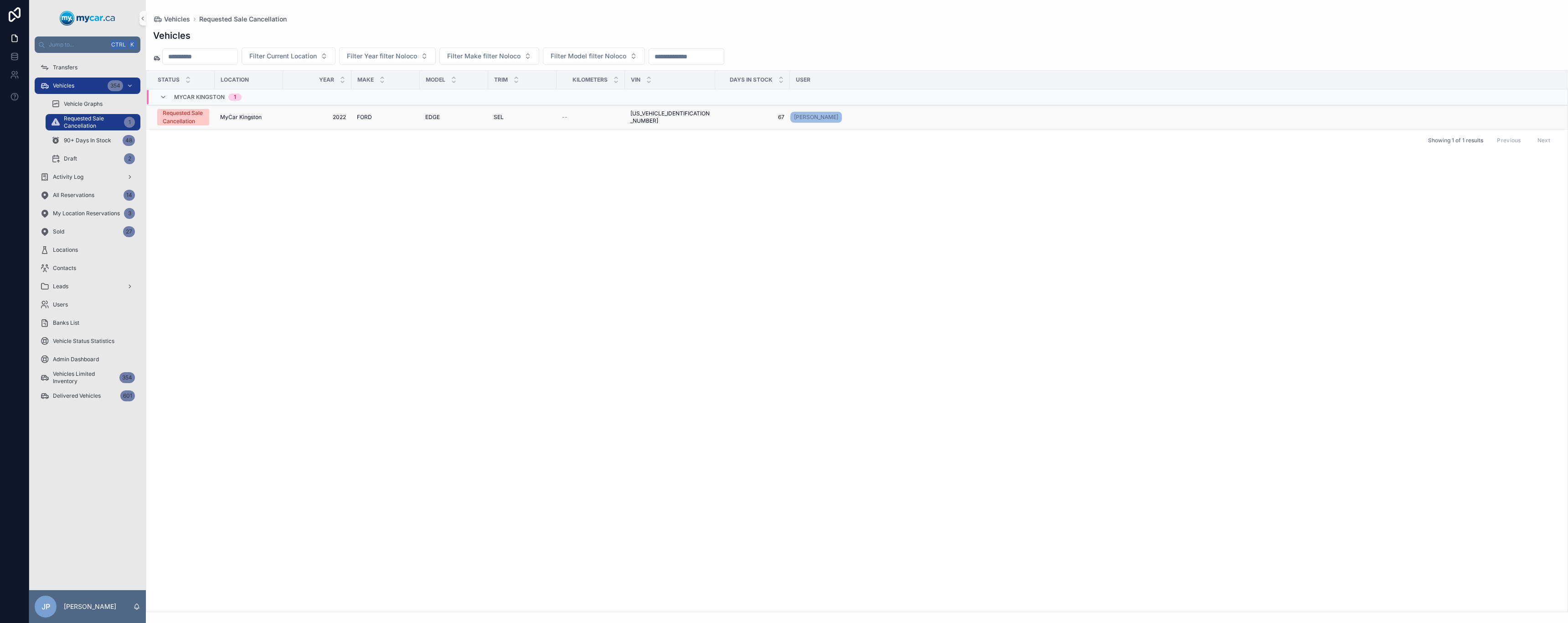
click at [193, 122] on div "Requested Sale Cancellation" at bounding box center [183, 117] width 41 height 16
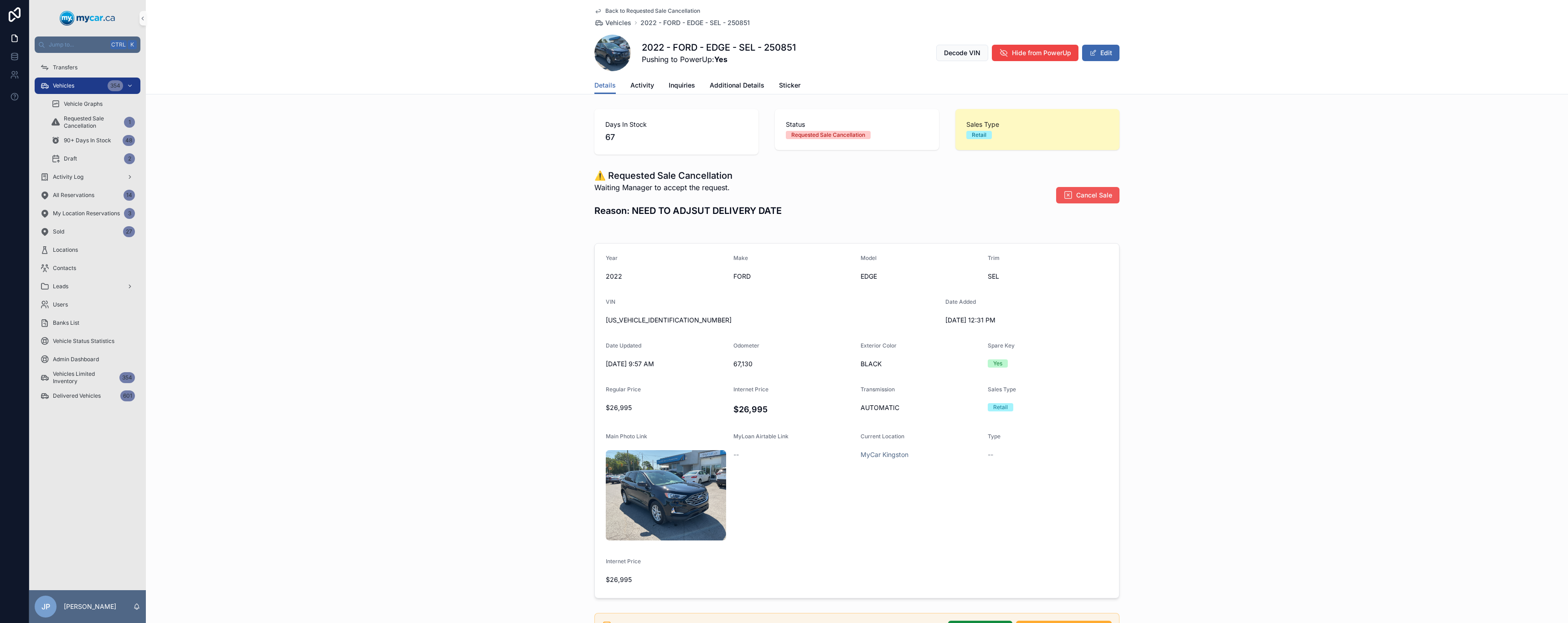
click at [783, 197] on span "Cancel Sale" at bounding box center [1094, 195] width 36 height 9
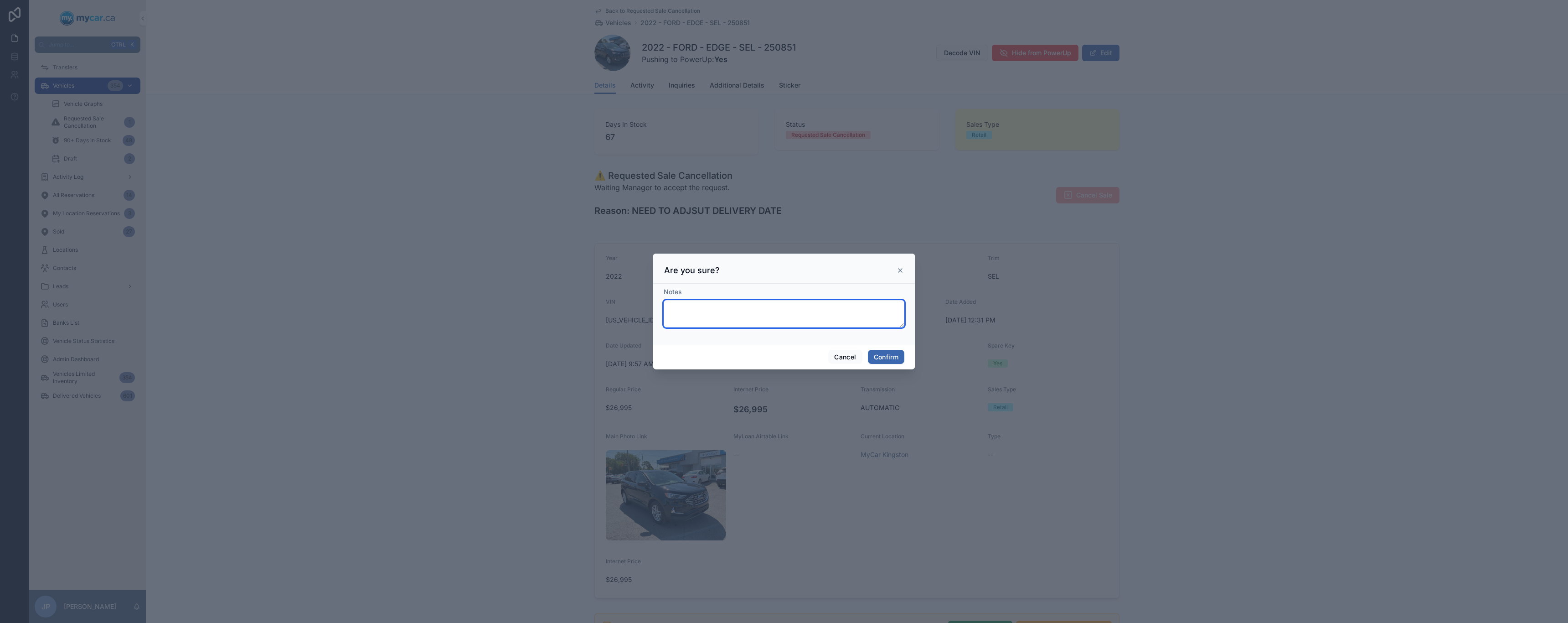
click at [783, 301] on textarea at bounding box center [783, 314] width 240 height 27
type textarea "**********"
click at [783, 301] on button "Confirm" at bounding box center [886, 357] width 37 height 15
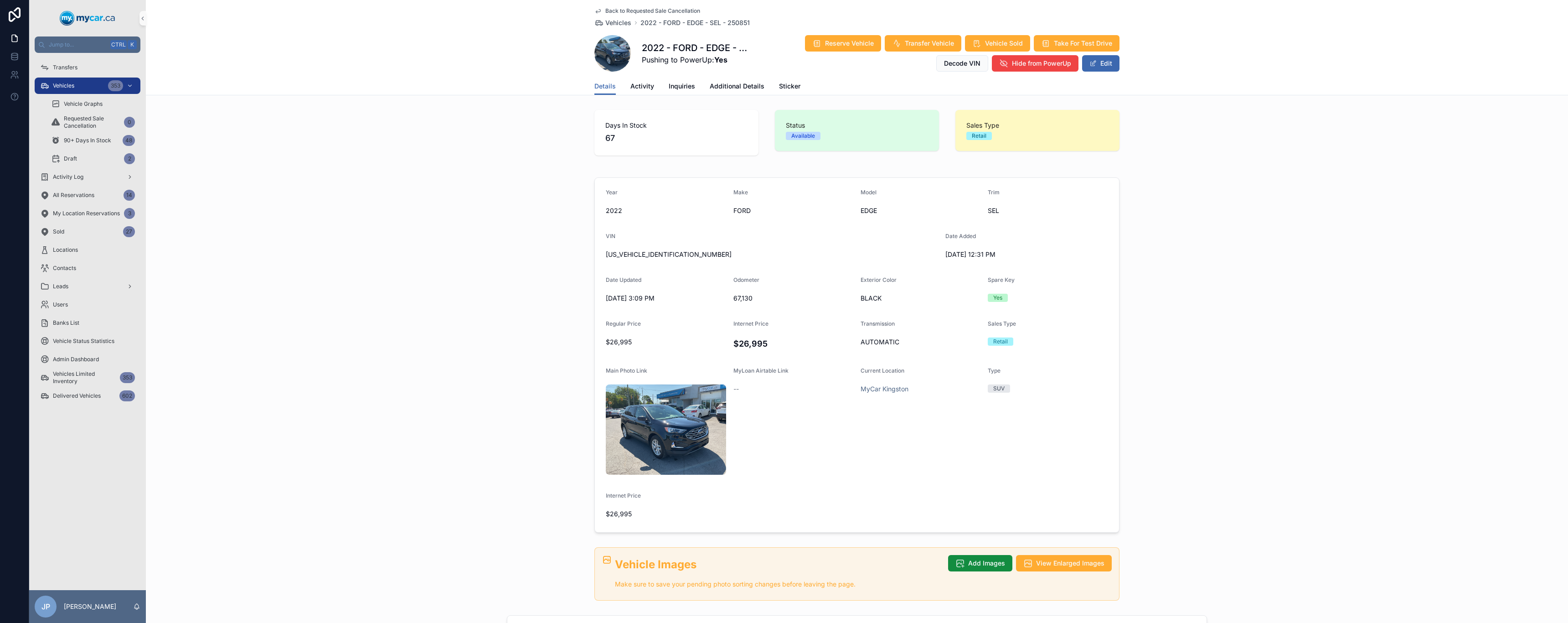
click at [618, 8] on span "Back to Requested Sale Cancellation" at bounding box center [653, 11] width 95 height 7
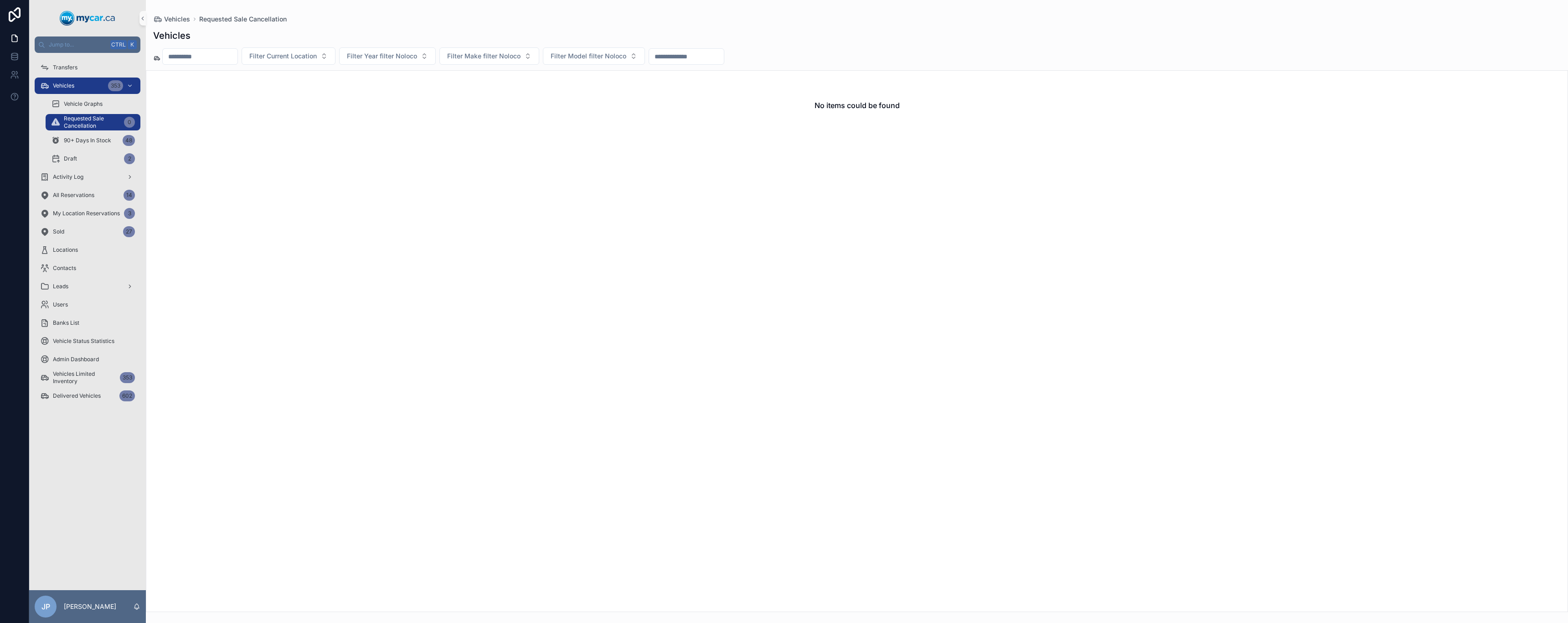
click at [90, 122] on span "Requested Sale Cancellation" at bounding box center [92, 122] width 57 height 15
drag, startPoint x: 88, startPoint y: 78, endPoint x: 82, endPoint y: 86, distance: 10.0
click at [87, 78] on link "Vehicles 353" at bounding box center [88, 85] width 106 height 16
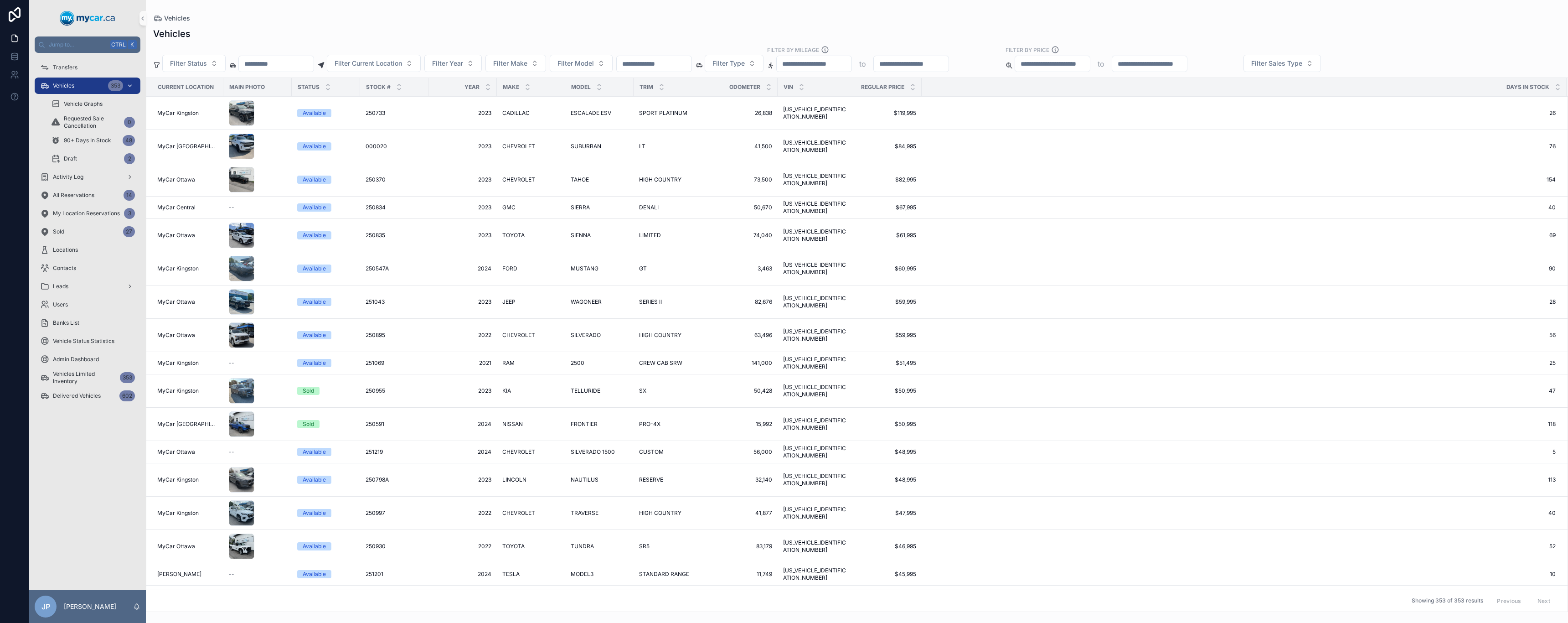
click at [82, 86] on div "Vehicles 353" at bounding box center [88, 86] width 95 height 15
click at [74, 90] on div "Vehicles 355" at bounding box center [88, 86] width 95 height 15
